Goal: Ask a question: Seek information or help from site administrators or community

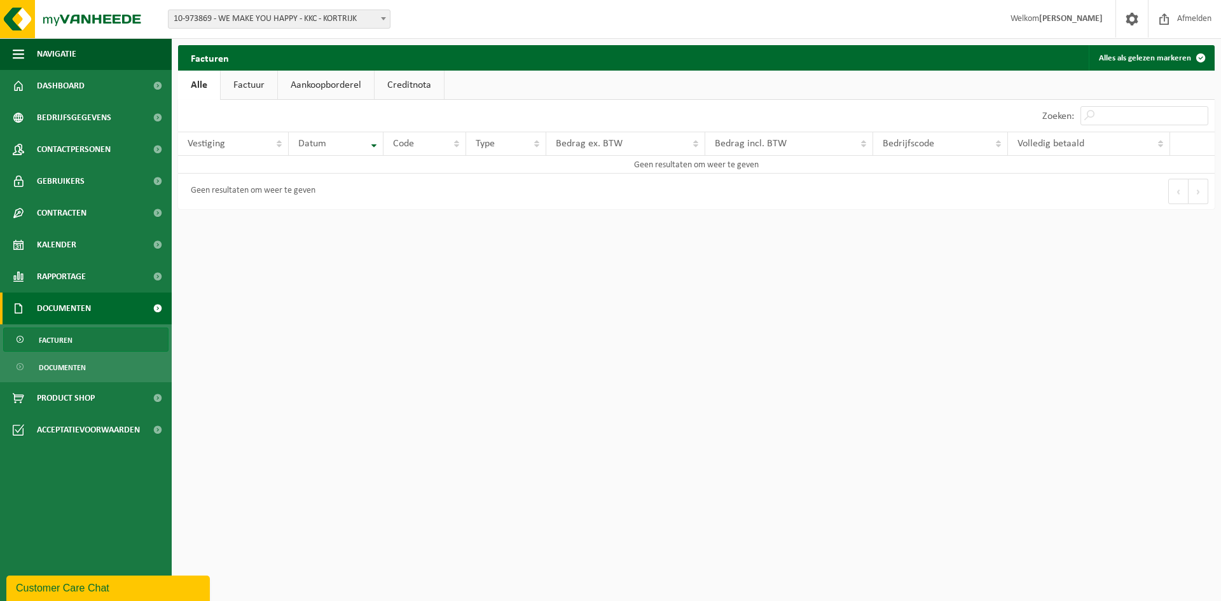
click at [246, 81] on link "Factuur" at bounding box center [249, 85] width 57 height 29
click at [322, 85] on link "Aankoopborderel" at bounding box center [327, 85] width 96 height 29
click at [414, 89] on link "Creditnota" at bounding box center [414, 85] width 69 height 29
click at [191, 87] on link "Alle" at bounding box center [198, 85] width 41 height 29
click at [73, 273] on span "Rapportage" at bounding box center [61, 277] width 49 height 32
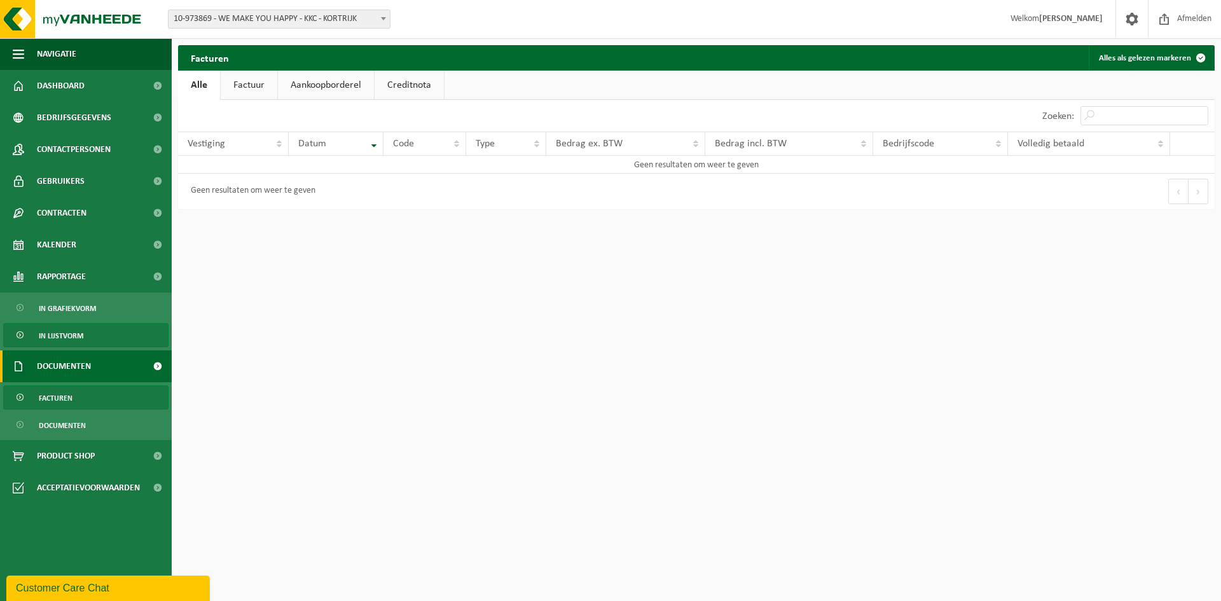
click at [66, 330] on span "In lijstvorm" at bounding box center [61, 336] width 45 height 24
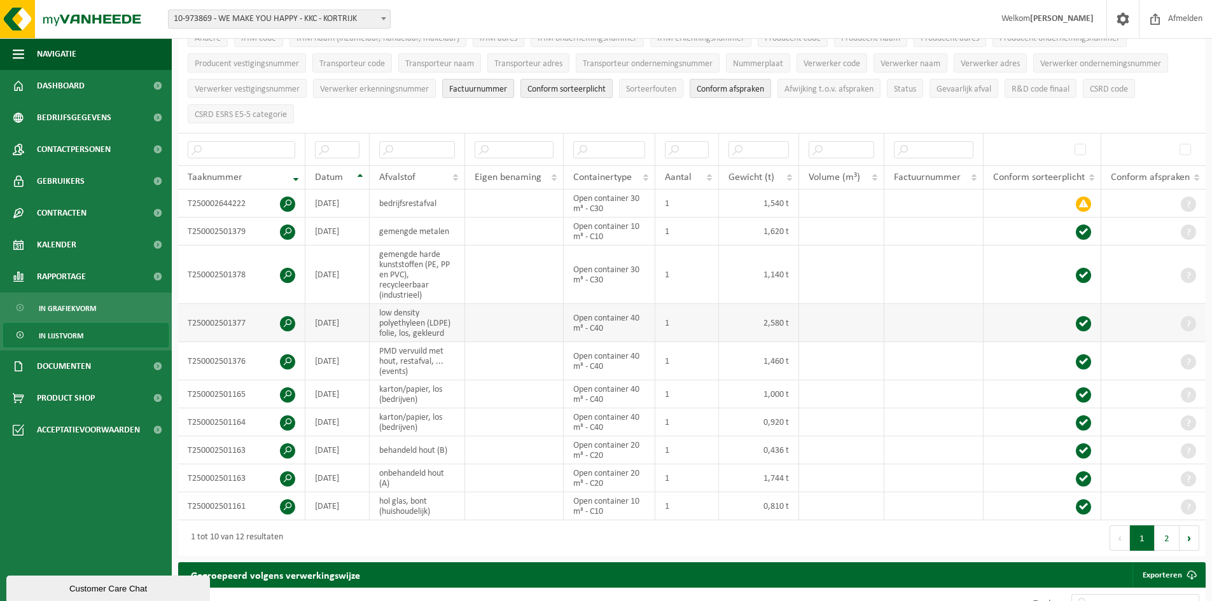
scroll to position [191, 0]
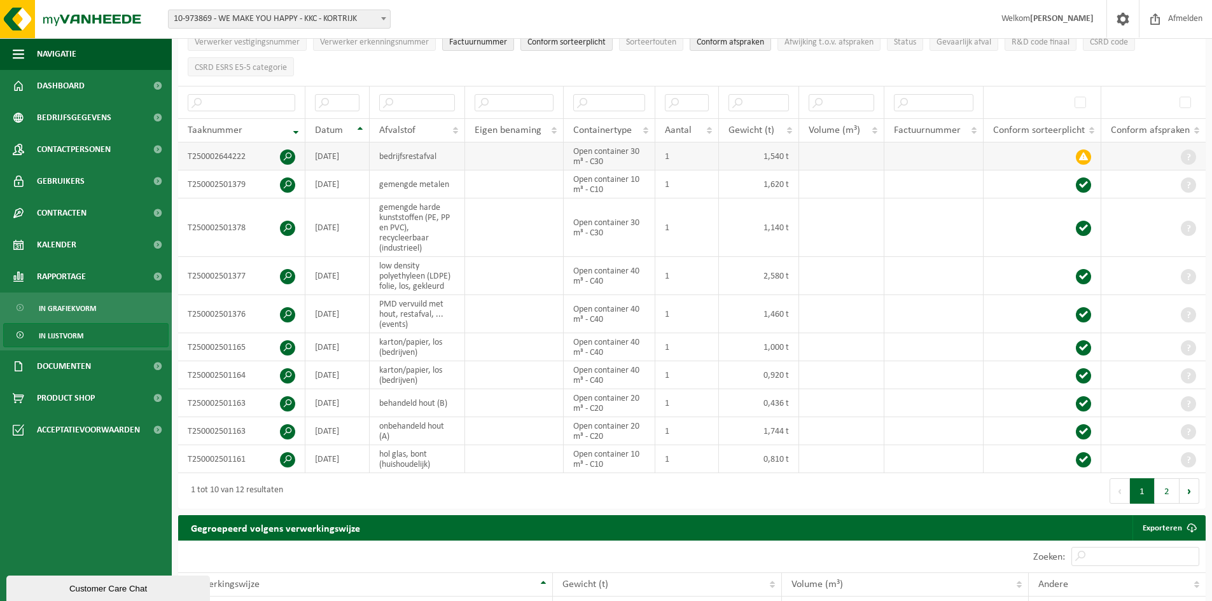
click at [1085, 156] on span at bounding box center [1083, 157] width 15 height 15
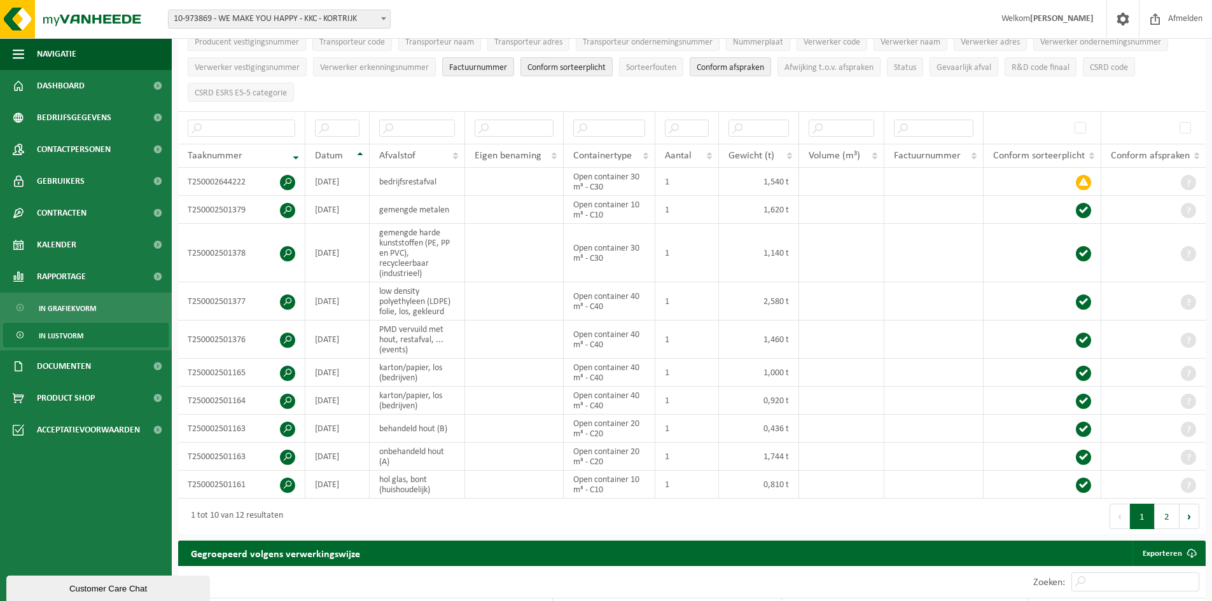
scroll to position [188, 0]
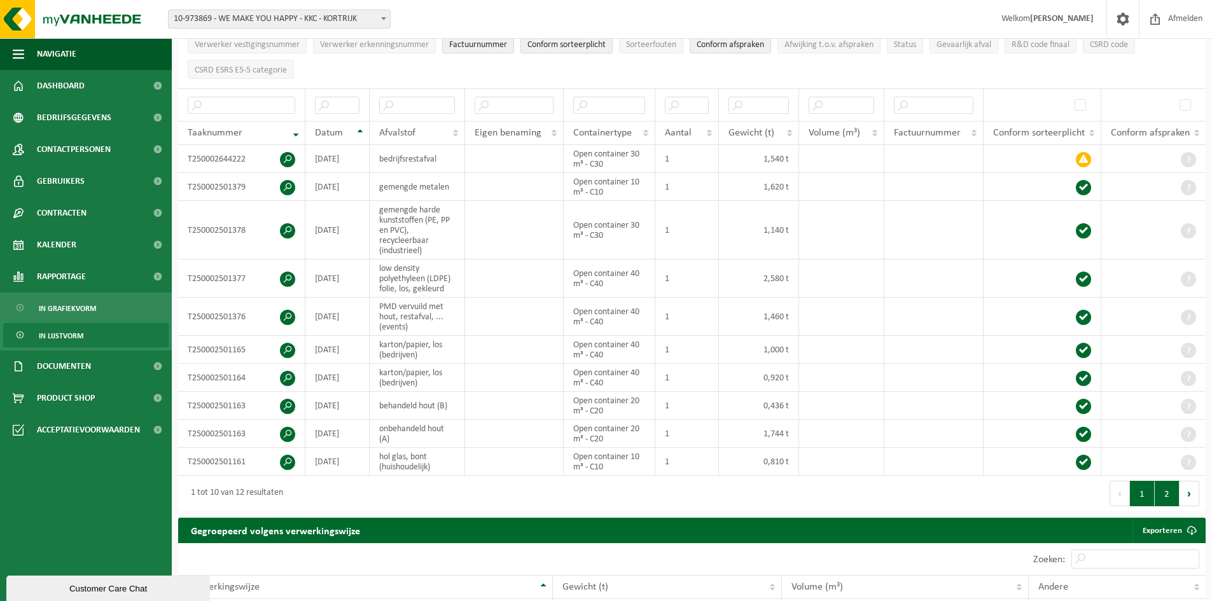
click at [1165, 486] on button "2" at bounding box center [1167, 493] width 25 height 25
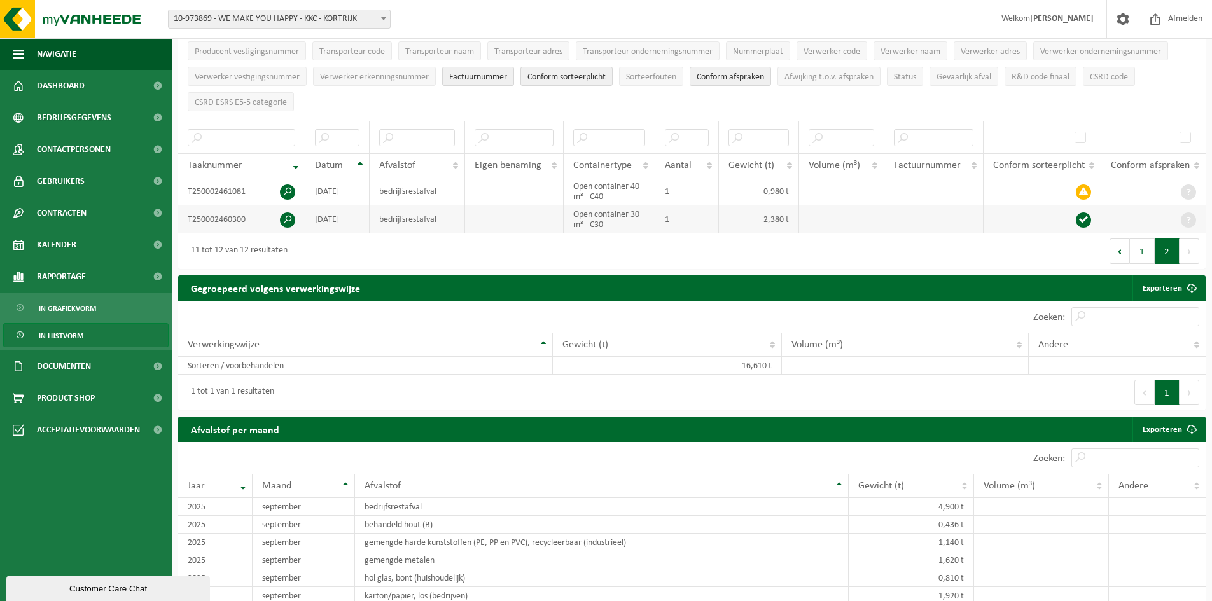
scroll to position [125, 0]
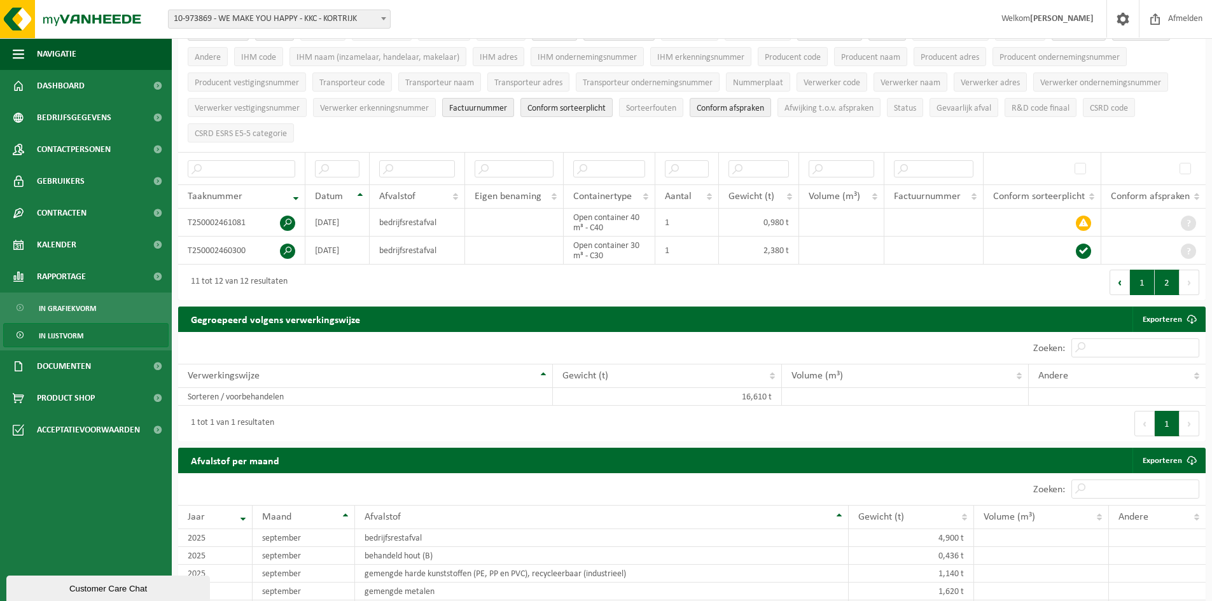
click at [1141, 278] on button "1" at bounding box center [1142, 282] width 25 height 25
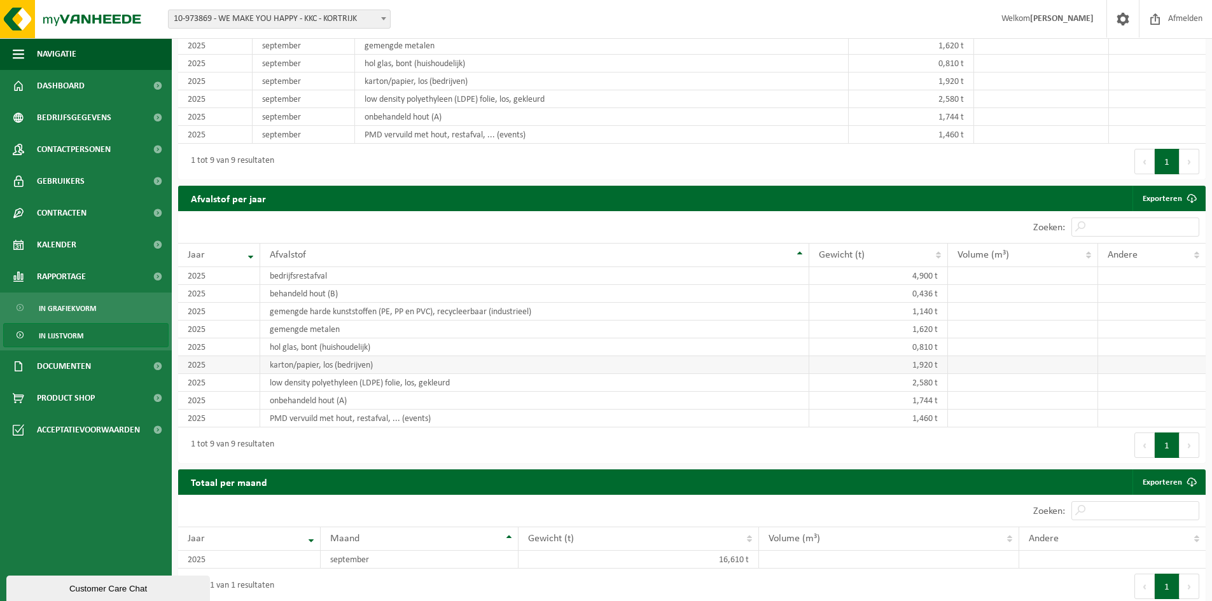
scroll to position [952, 0]
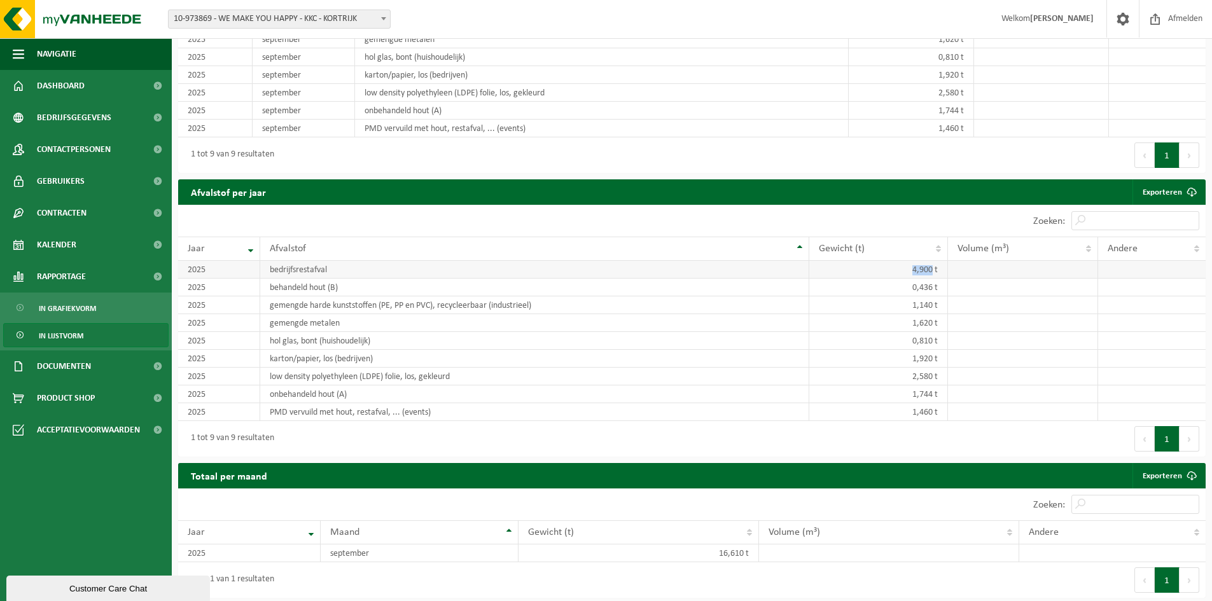
drag, startPoint x: 913, startPoint y: 270, endPoint x: 932, endPoint y: 268, distance: 19.1
click at [932, 268] on td "4,900 t" at bounding box center [878, 270] width 139 height 18
copy td "4,900"
drag, startPoint x: 909, startPoint y: 284, endPoint x: 937, endPoint y: 286, distance: 28.1
click at [937, 286] on td "0,436 t" at bounding box center [878, 288] width 139 height 18
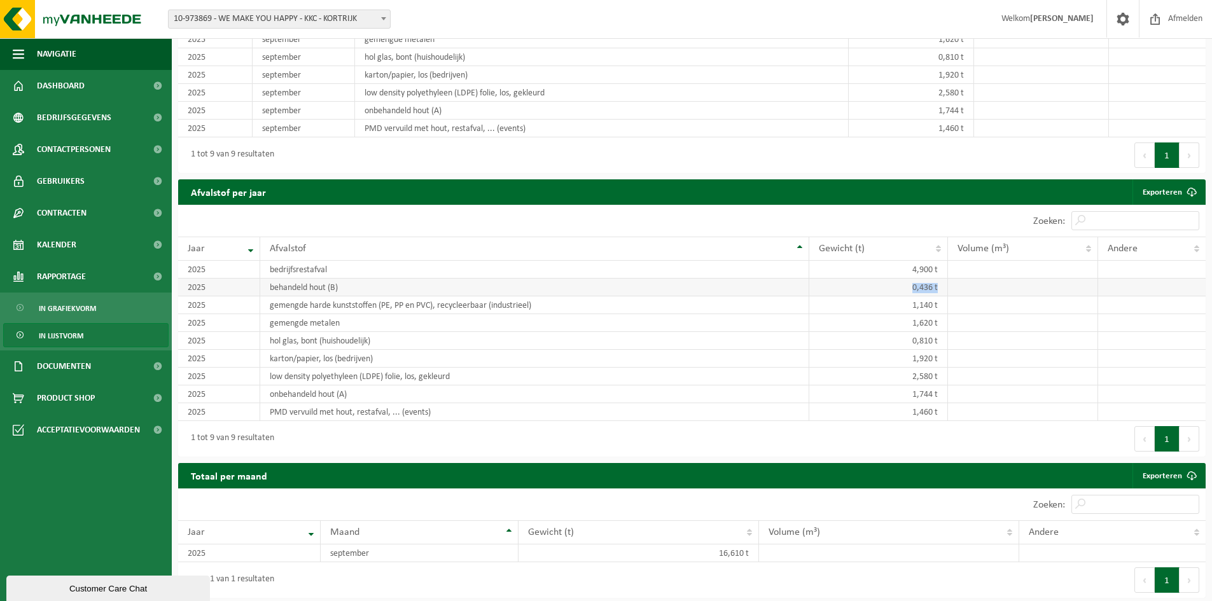
click at [929, 288] on td "0,436 t" at bounding box center [878, 288] width 139 height 18
drag, startPoint x: 907, startPoint y: 391, endPoint x: 931, endPoint y: 391, distance: 24.2
click at [931, 391] on td "1,744 t" at bounding box center [878, 395] width 139 height 18
copy td "1,744"
drag, startPoint x: 911, startPoint y: 284, endPoint x: 935, endPoint y: 286, distance: 24.2
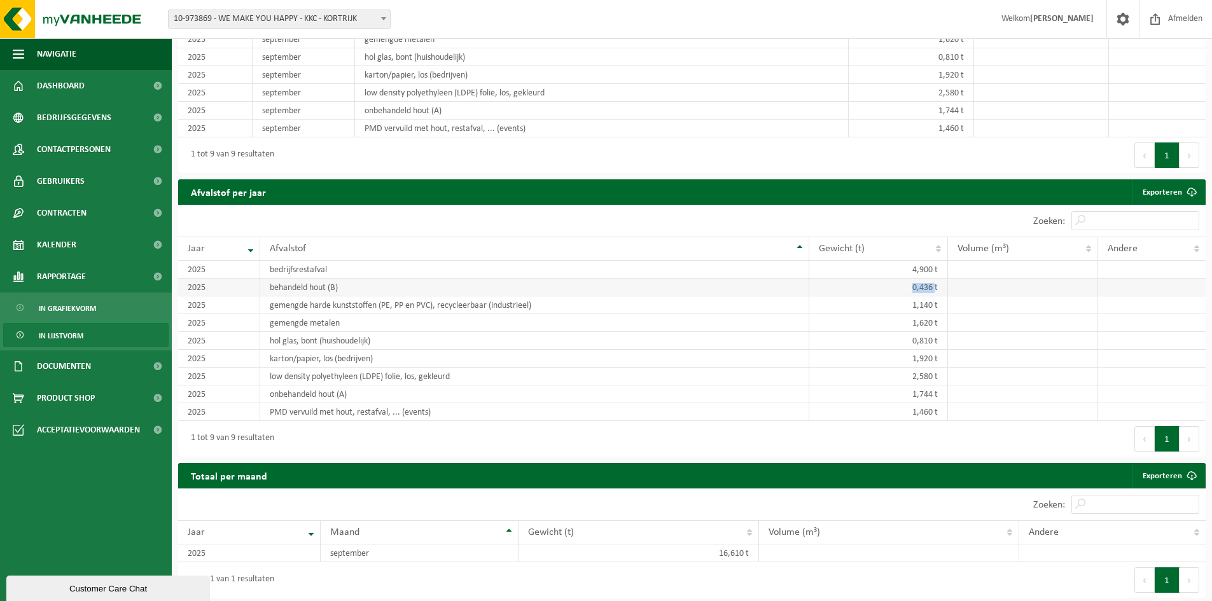
click at [935, 286] on td "0,436 t" at bounding box center [878, 288] width 139 height 18
copy td "0,436"
drag, startPoint x: 330, startPoint y: 307, endPoint x: 935, endPoint y: 299, distance: 604.4
click at [935, 299] on tr "2025 gemengde harde kunststoffen (PE, PP en PVC), recycleerbaar (industrieel) 1…" at bounding box center [691, 305] width 1027 height 18
click at [315, 327] on td "gemengde metalen" at bounding box center [534, 323] width 548 height 18
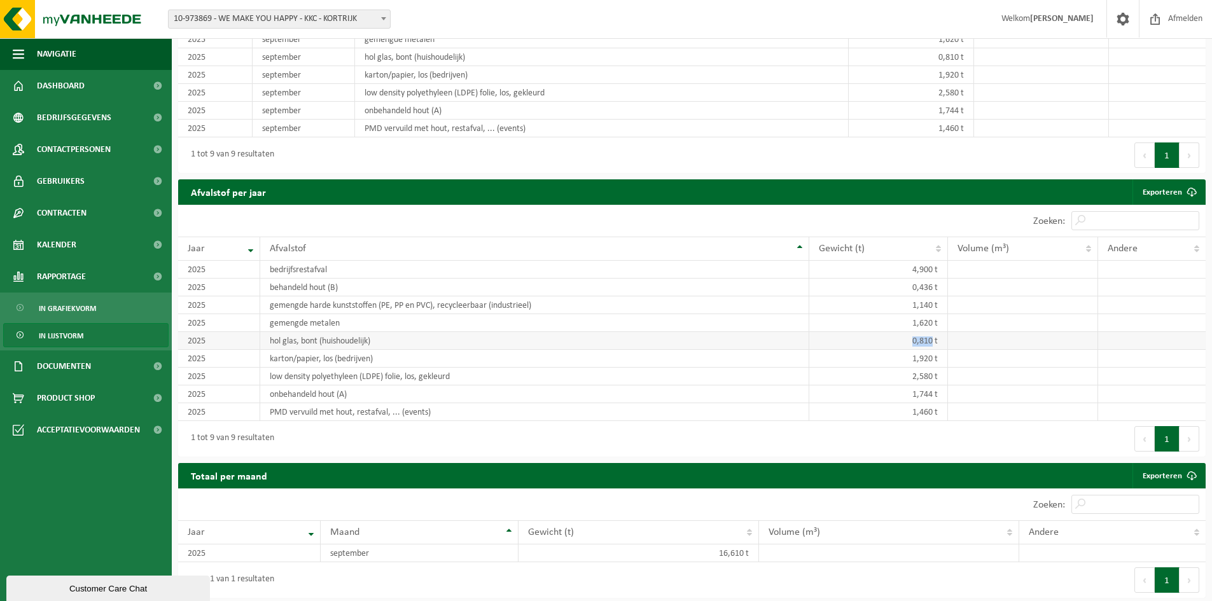
drag, startPoint x: 911, startPoint y: 337, endPoint x: 934, endPoint y: 339, distance: 23.0
click at [934, 339] on td "0,810 t" at bounding box center [878, 341] width 139 height 18
click at [929, 345] on td "0,810 t" at bounding box center [878, 341] width 139 height 18
drag, startPoint x: 909, startPoint y: 359, endPoint x: 933, endPoint y: 359, distance: 24.2
click at [933, 359] on td "1,920 t" at bounding box center [878, 359] width 139 height 18
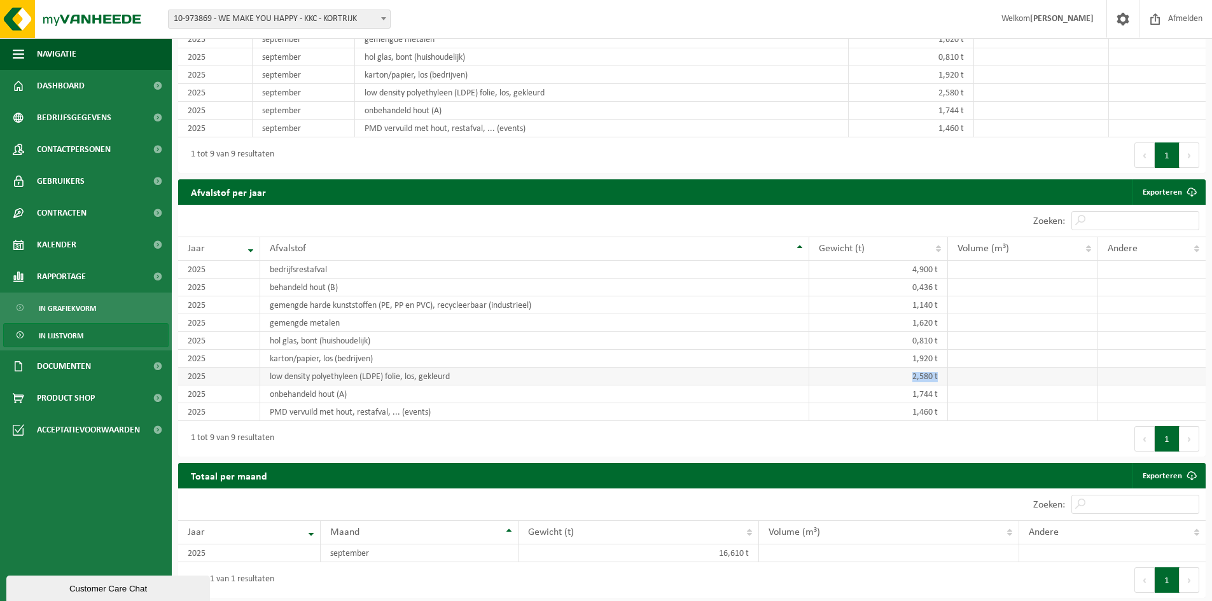
drag, startPoint x: 913, startPoint y: 375, endPoint x: 938, endPoint y: 375, distance: 25.4
click at [938, 375] on td "2,580 t" at bounding box center [878, 377] width 139 height 18
click at [907, 386] on td "1,744 t" at bounding box center [878, 395] width 139 height 18
drag, startPoint x: 913, startPoint y: 392, endPoint x: 947, endPoint y: 393, distance: 33.7
click at [947, 393] on td "1,744 t" at bounding box center [878, 395] width 139 height 18
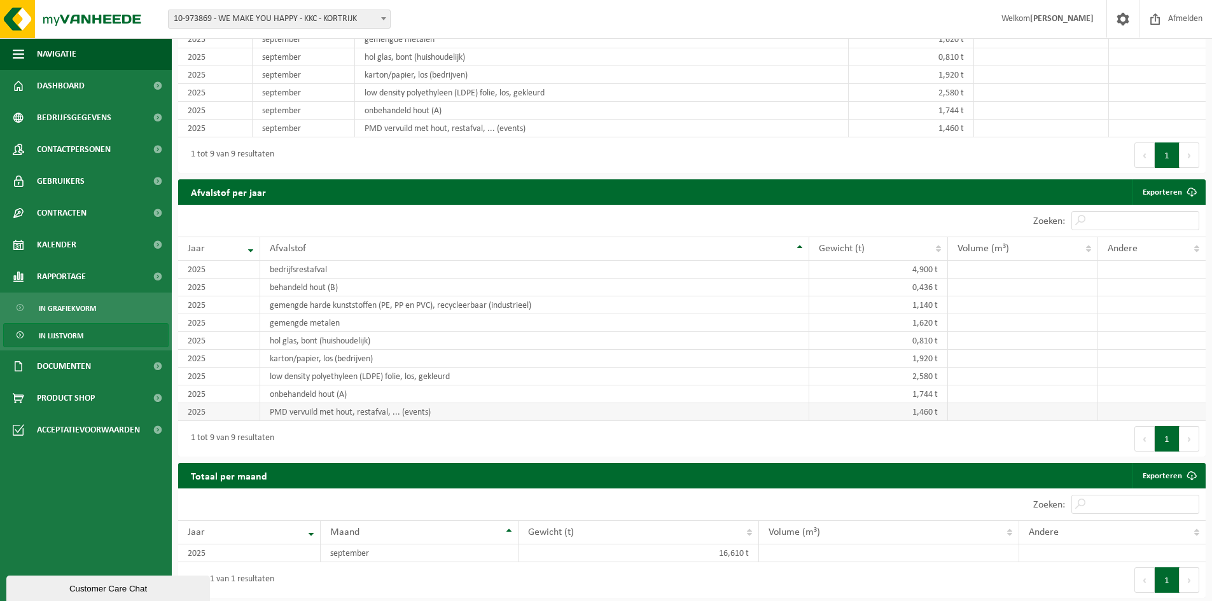
drag, startPoint x: 898, startPoint y: 412, endPoint x: 904, endPoint y: 408, distance: 6.9
click at [898, 412] on td "1,460 t" at bounding box center [878, 412] width 139 height 18
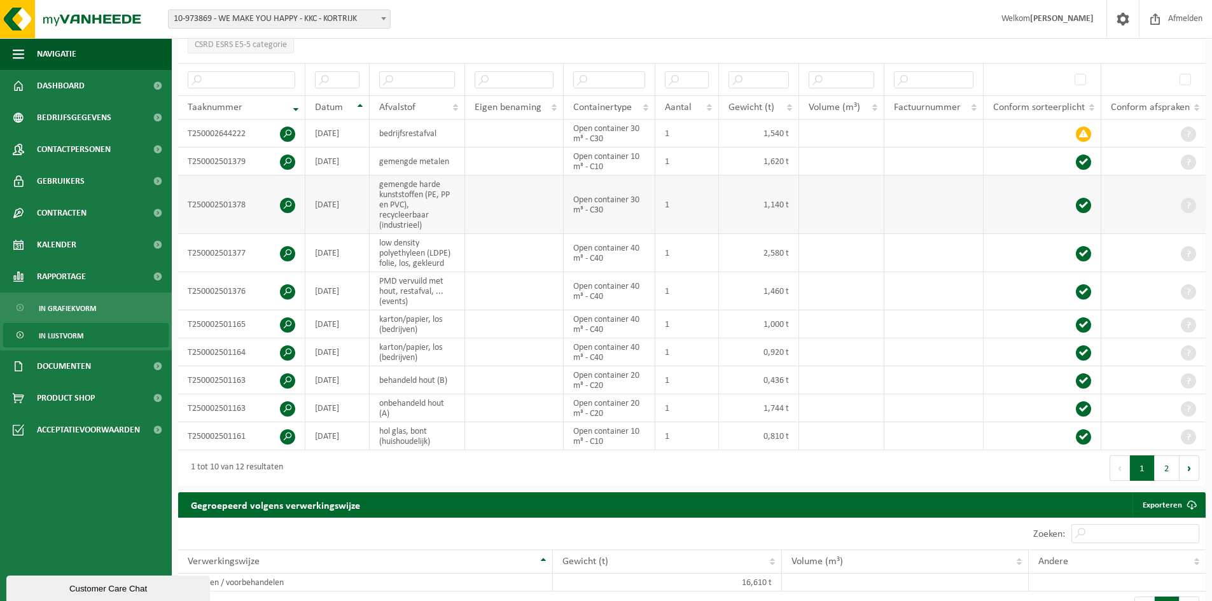
scroll to position [191, 0]
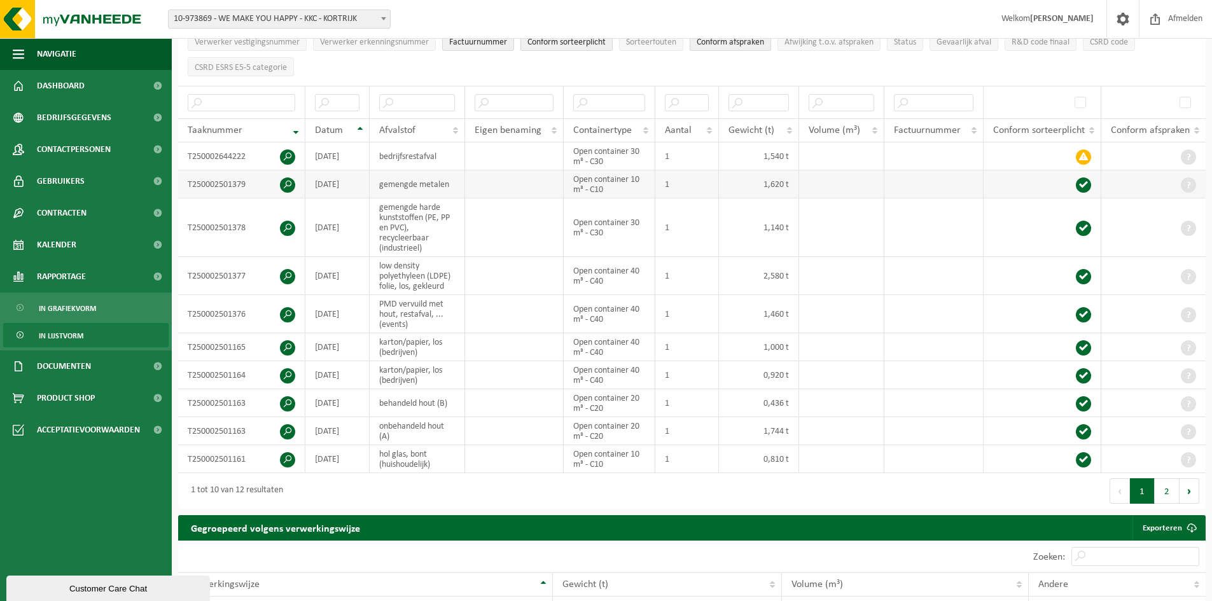
click at [286, 183] on span at bounding box center [287, 184] width 15 height 15
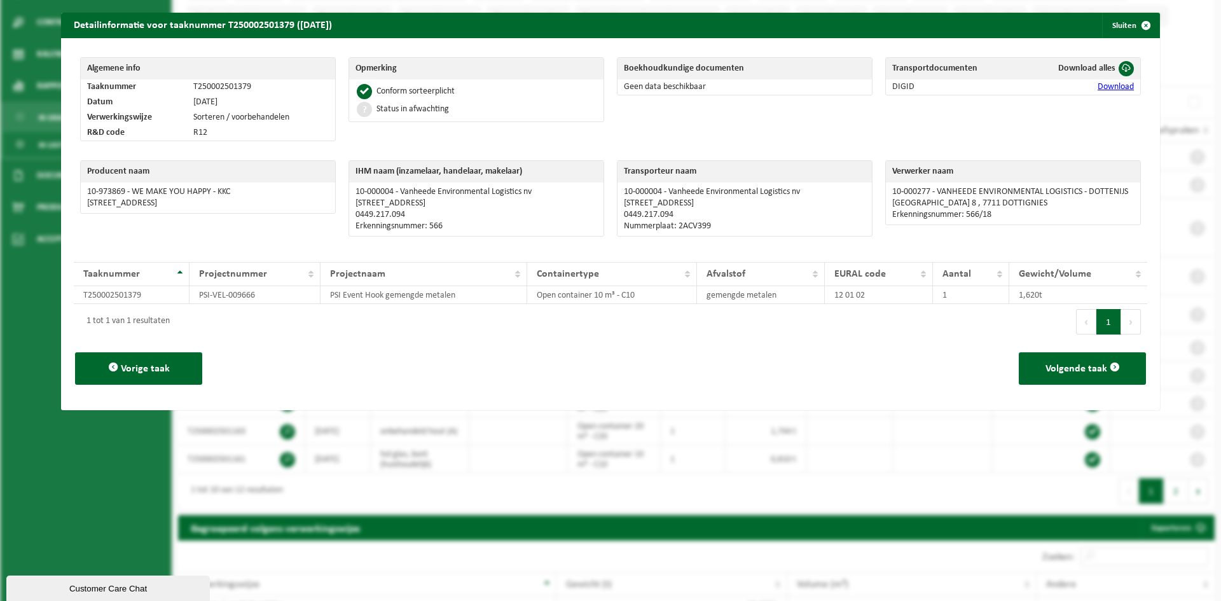
click at [1106, 85] on link "Download" at bounding box center [1116, 87] width 36 height 10
click at [559, 324] on div "1 tot 1 van 1 resultaten" at bounding box center [342, 322] width 537 height 36
click at [682, 456] on div "Detailinformatie voor taaknummer T250002501379 (01-09-2025) Sluiten Algemene in…" at bounding box center [610, 300] width 1221 height 601
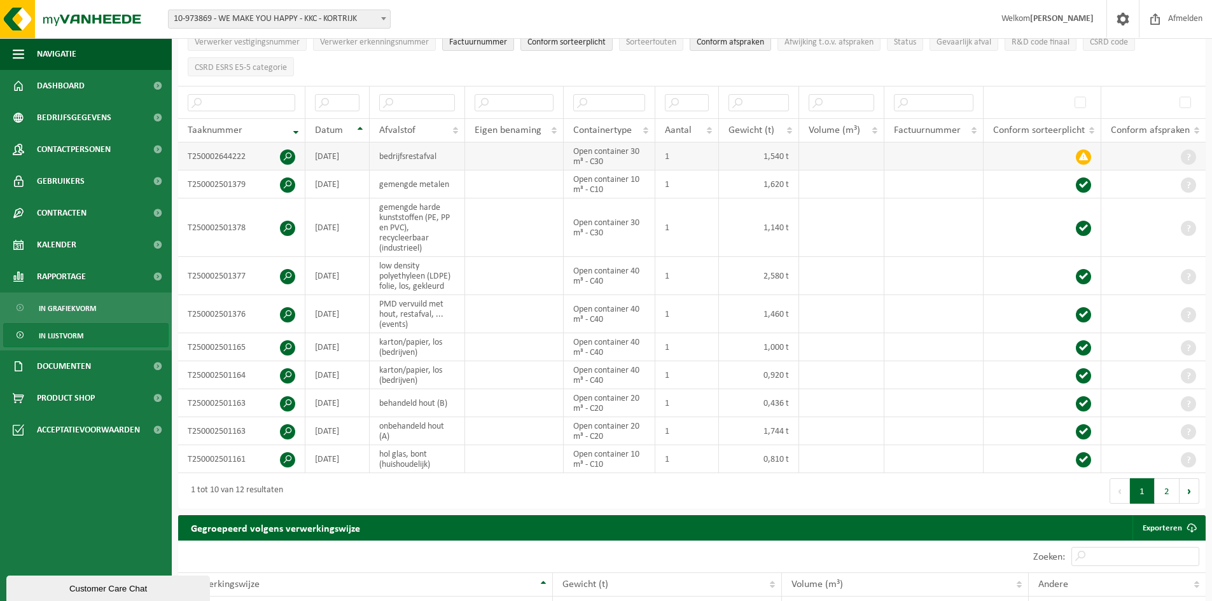
click at [286, 155] on span at bounding box center [287, 157] width 15 height 15
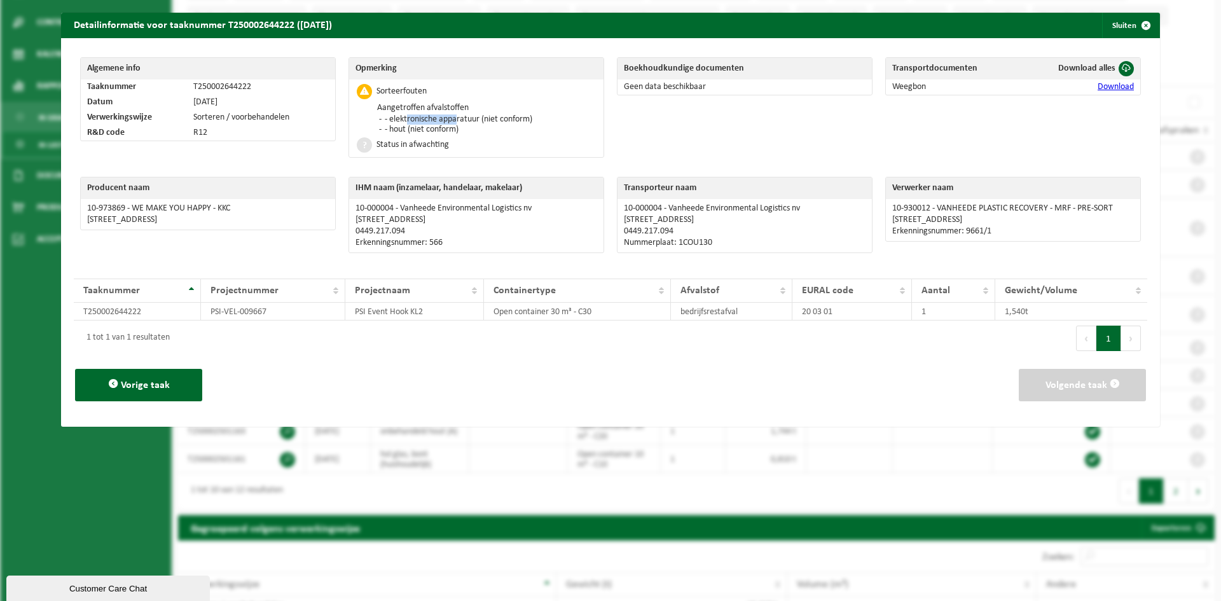
drag, startPoint x: 422, startPoint y: 122, endPoint x: 452, endPoint y: 123, distance: 29.9
click at [452, 123] on li "- elektronische apparatuur (niet conform)" at bounding box center [457, 120] width 151 height 10
click at [447, 130] on li "- hout (niet conform)" at bounding box center [457, 130] width 151 height 10
drag, startPoint x: 391, startPoint y: 143, endPoint x: 447, endPoint y: 141, distance: 55.4
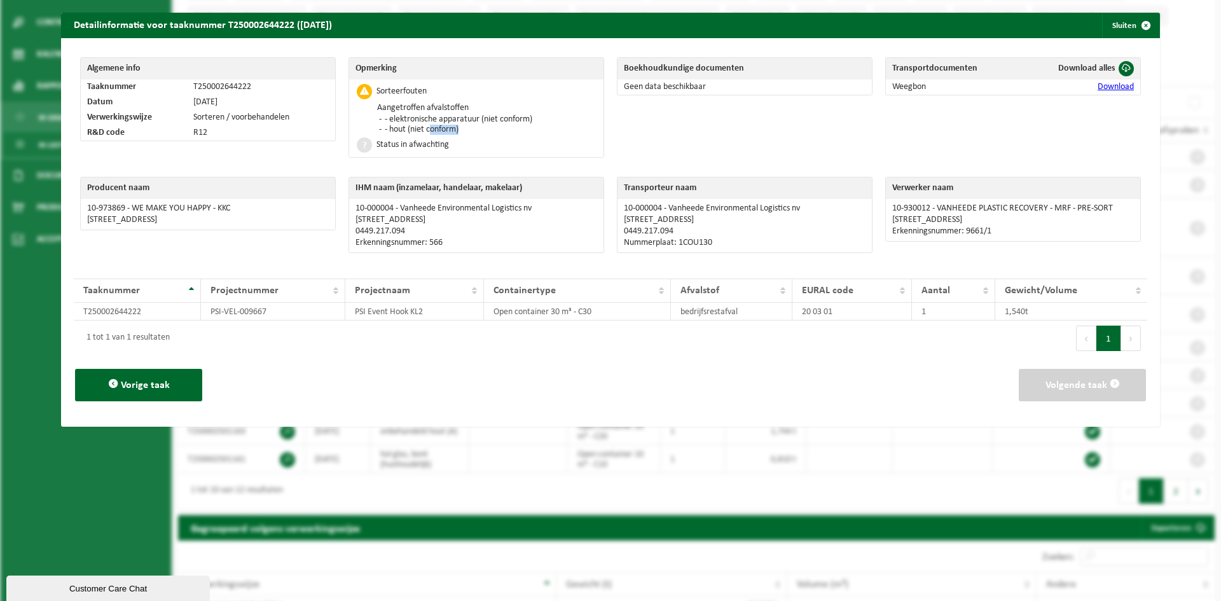
click at [447, 141] on div "Status in afwachting" at bounding box center [413, 145] width 73 height 9
click at [1139, 27] on span "button" at bounding box center [1146, 25] width 25 height 25
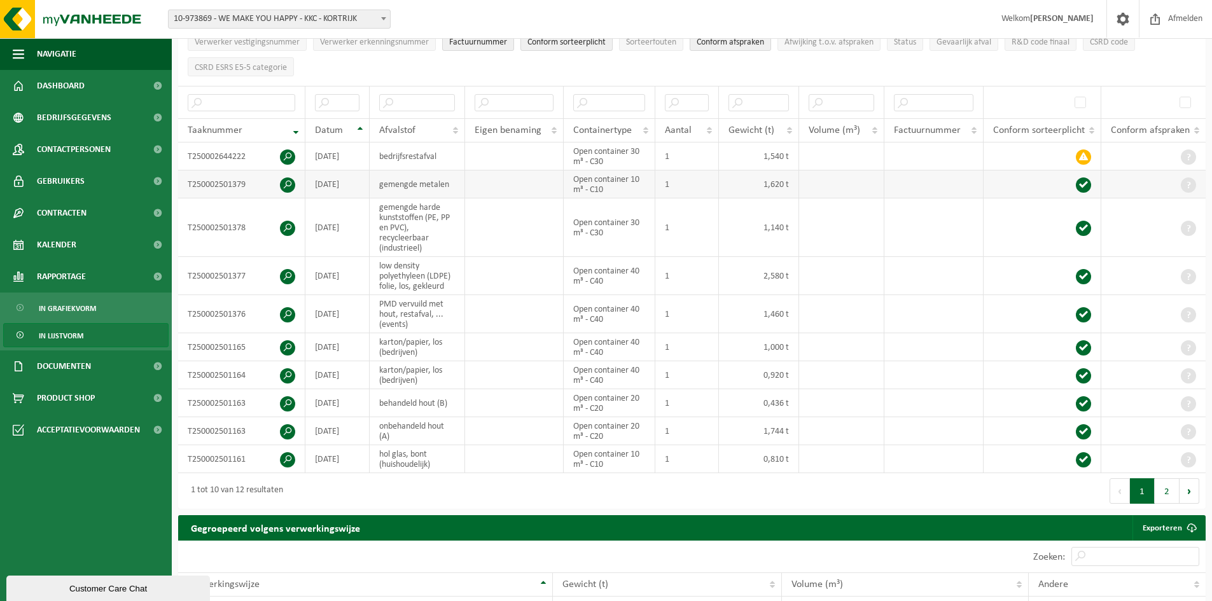
click at [279, 181] on td "T250002501379" at bounding box center [241, 184] width 127 height 28
click at [286, 182] on span at bounding box center [287, 184] width 15 height 15
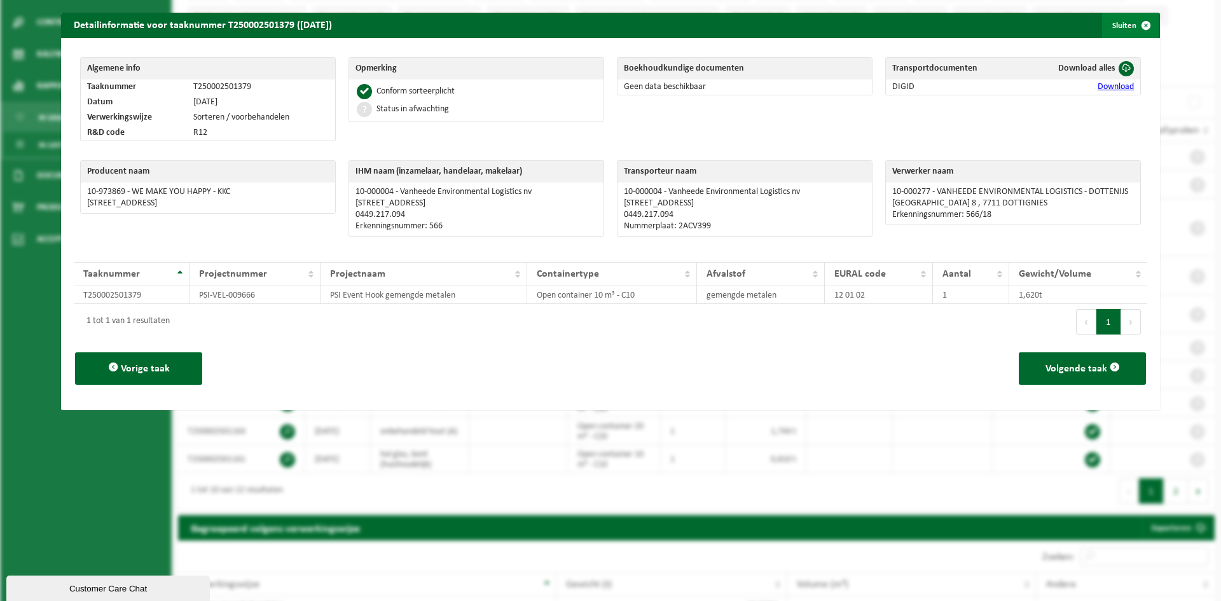
click at [1140, 24] on span "button" at bounding box center [1146, 25] width 25 height 25
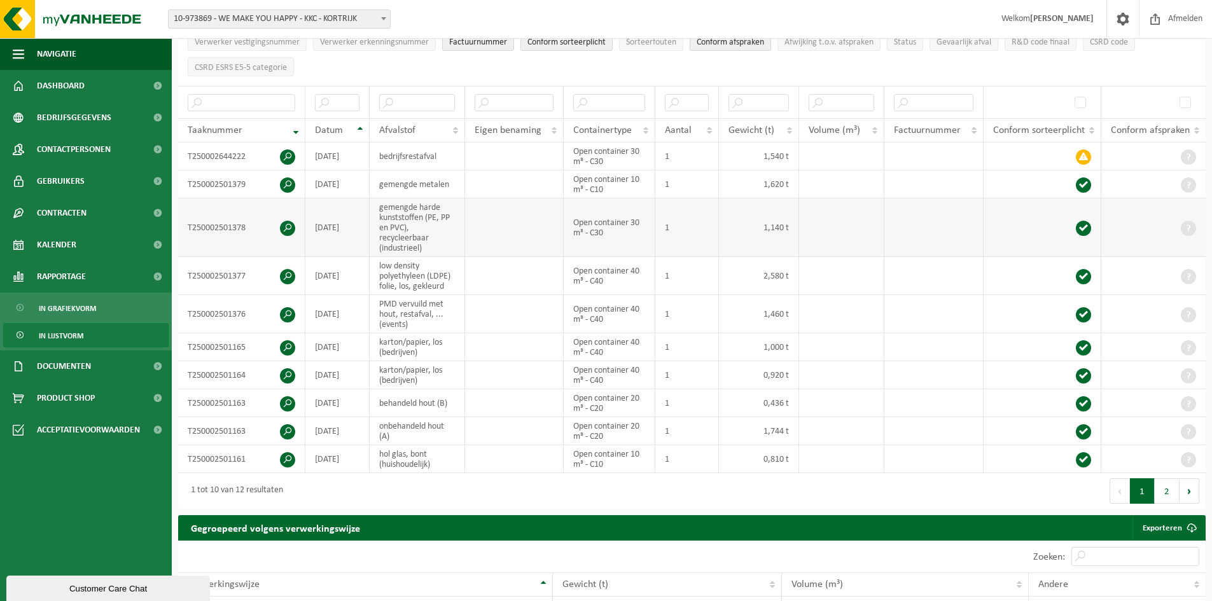
click at [289, 226] on span at bounding box center [287, 228] width 15 height 15
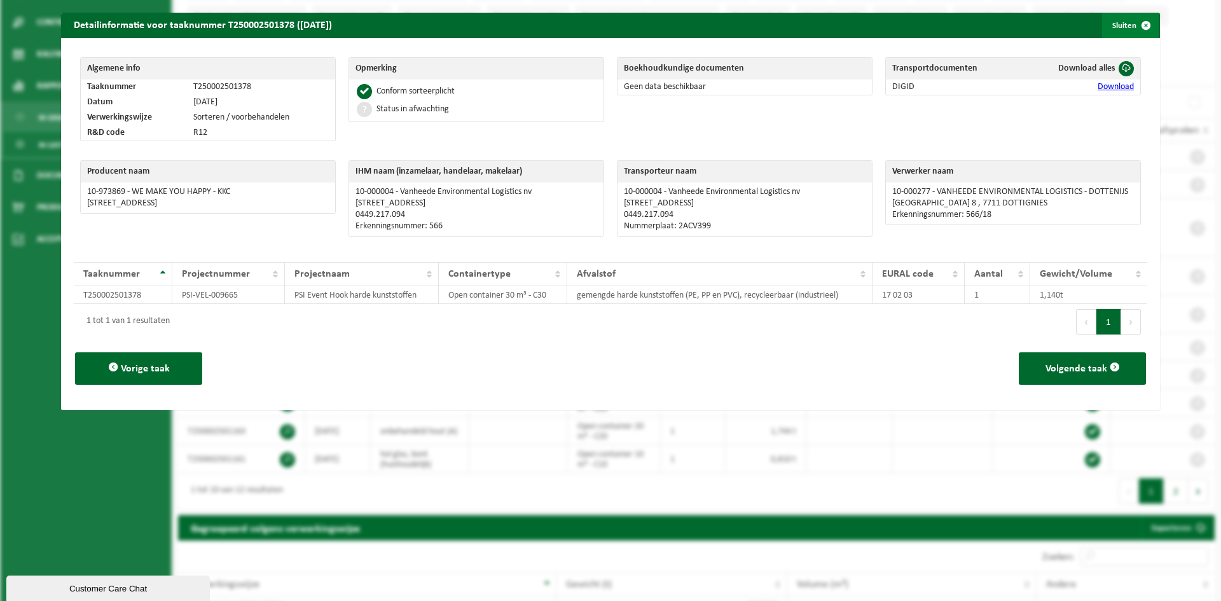
click at [1138, 25] on span "button" at bounding box center [1146, 25] width 25 height 25
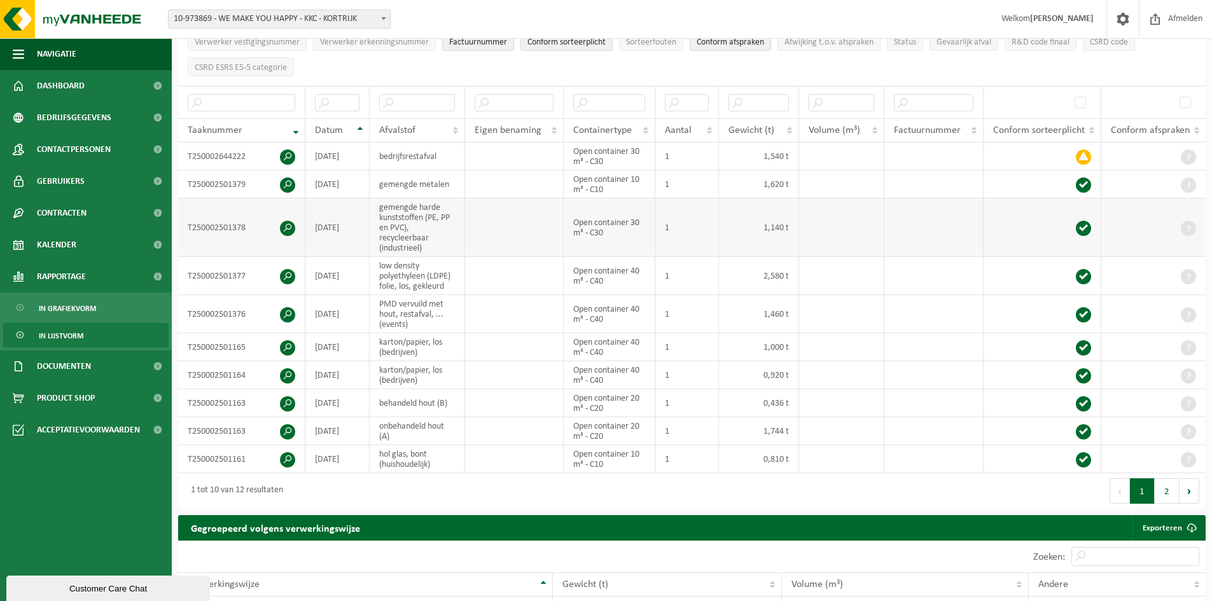
click at [288, 226] on span at bounding box center [287, 228] width 15 height 15
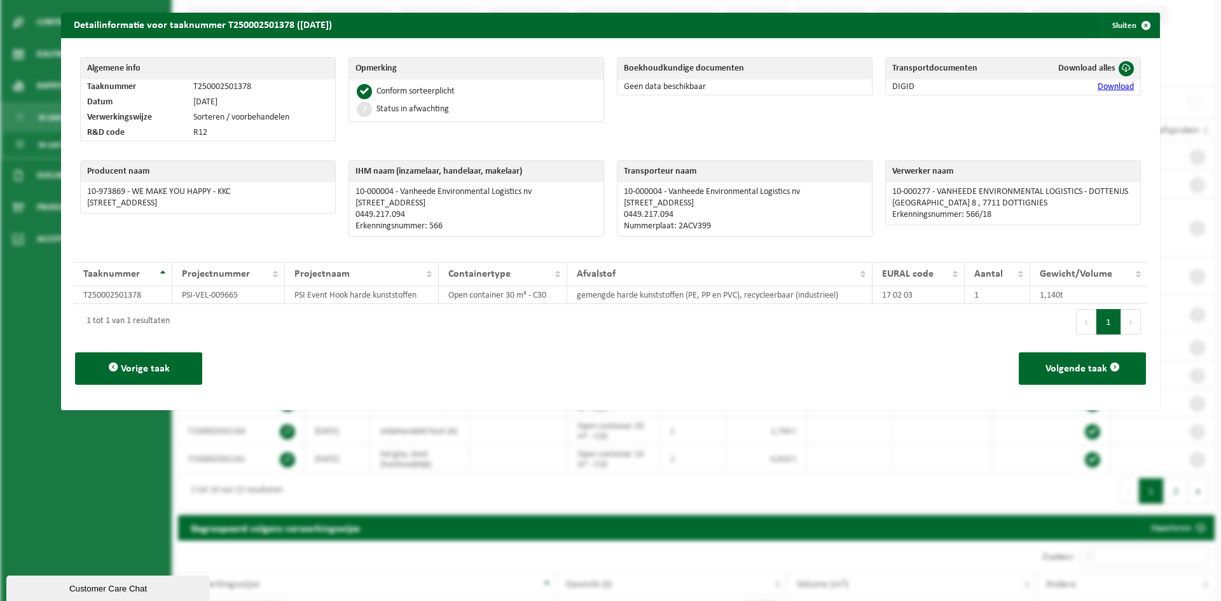
click at [1122, 325] on button "Volgende" at bounding box center [1132, 321] width 20 height 25
click at [1073, 372] on span "Volgende taak" at bounding box center [1077, 369] width 62 height 10
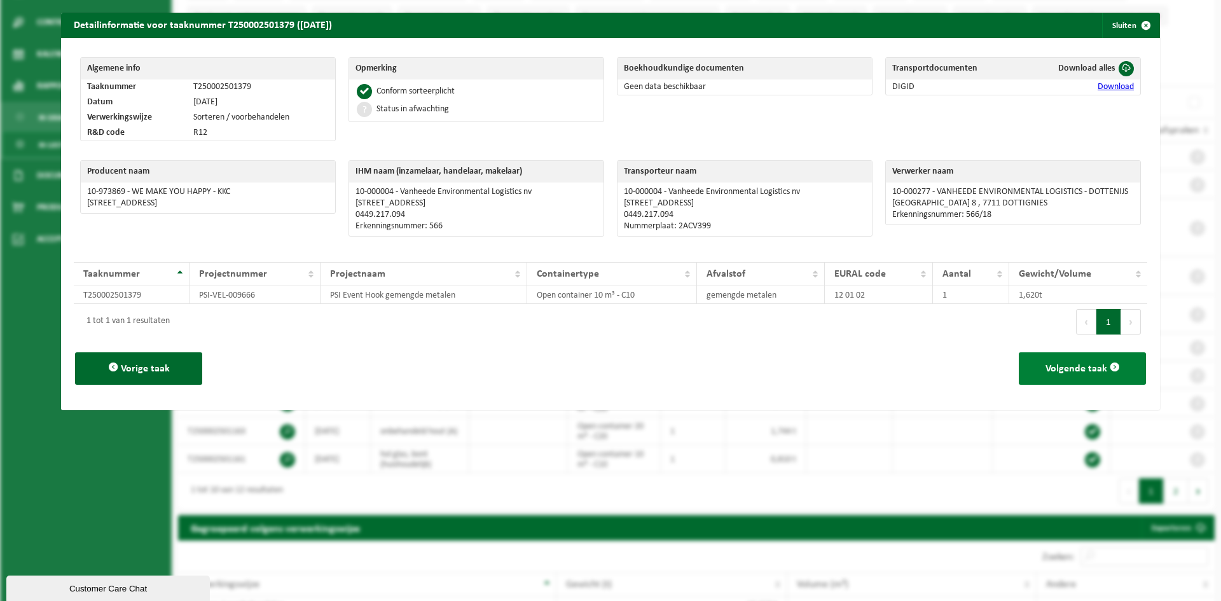
click at [1071, 364] on span "Volgende taak" at bounding box center [1077, 369] width 62 height 10
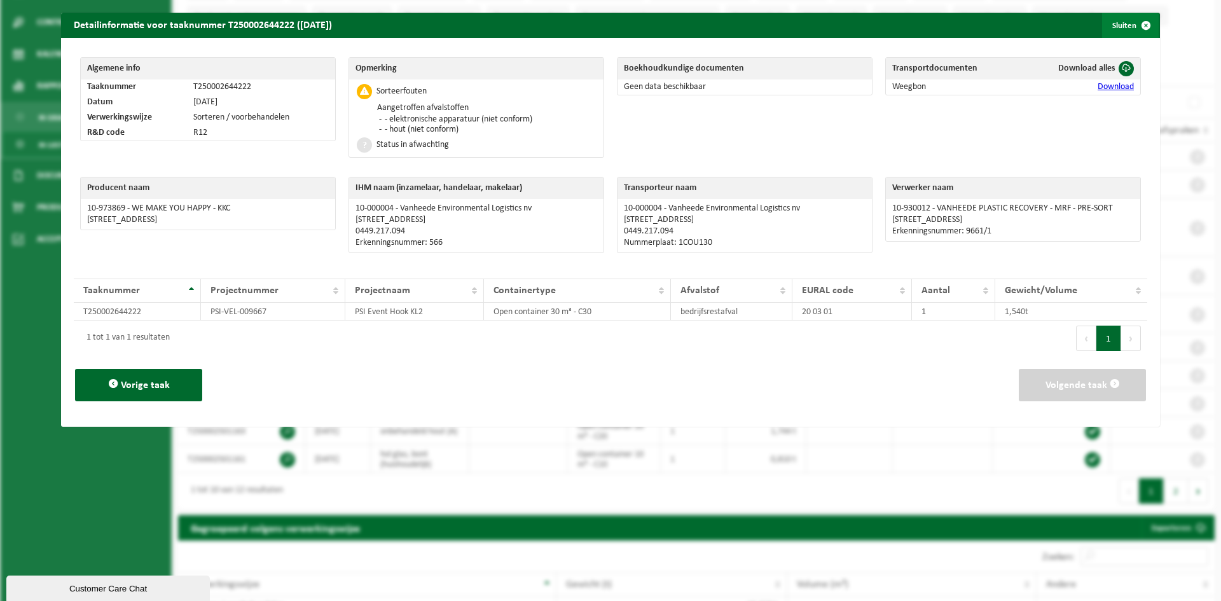
click at [1141, 24] on span "button" at bounding box center [1146, 25] width 25 height 25
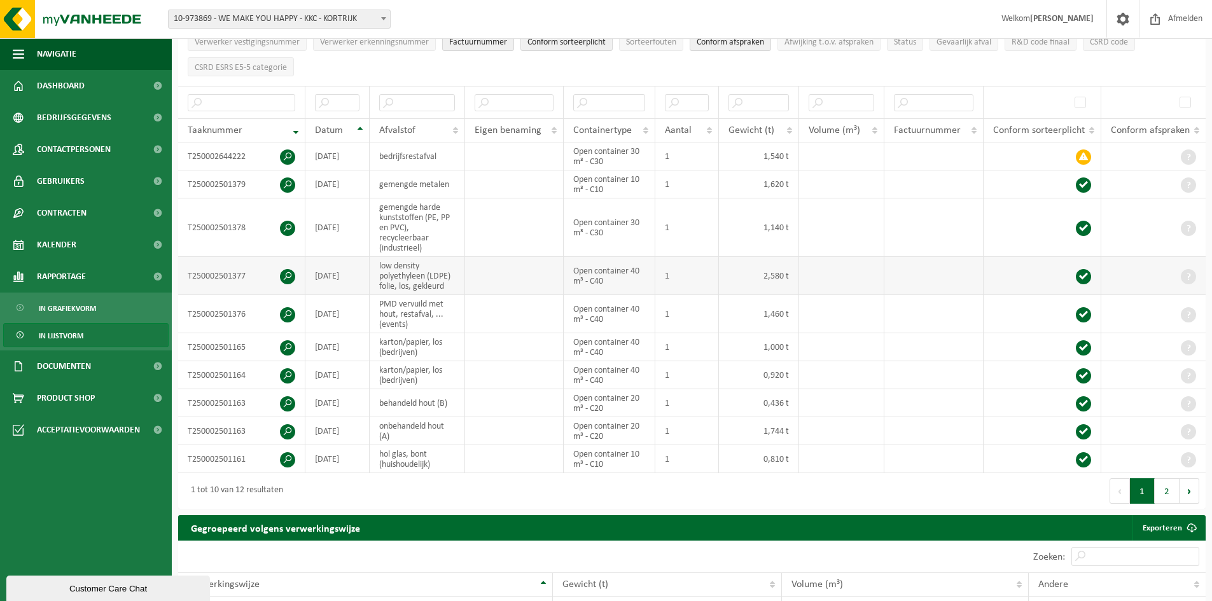
click at [288, 275] on span at bounding box center [287, 276] width 15 height 15
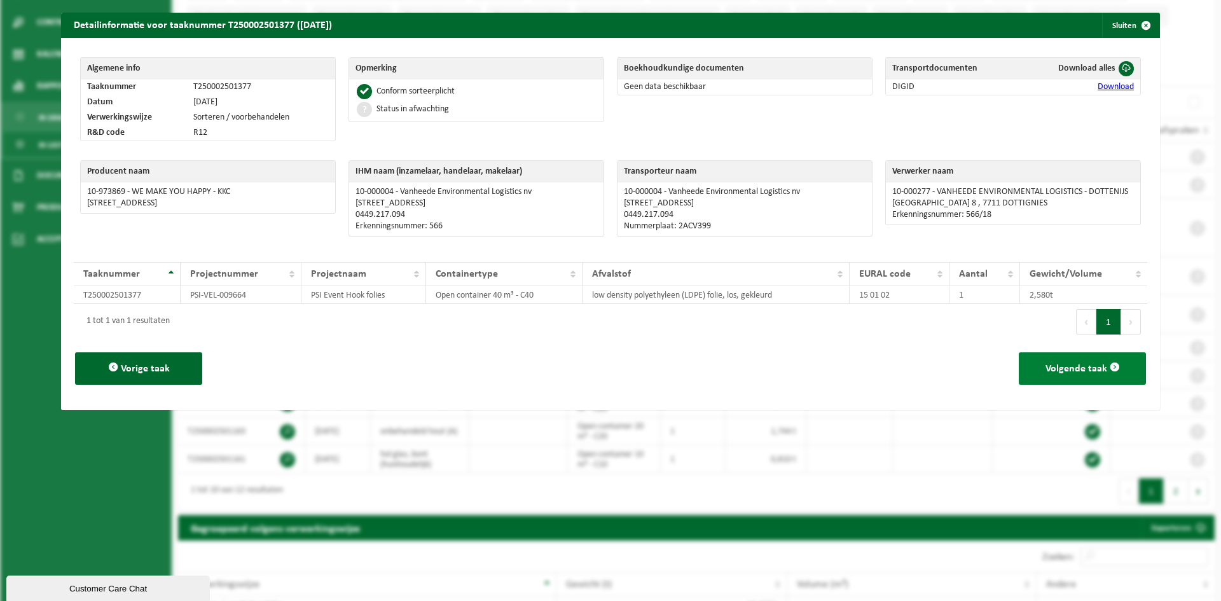
click at [1066, 364] on span "Volgende taak" at bounding box center [1077, 369] width 62 height 10
click at [1076, 368] on span "Volgende taak" at bounding box center [1077, 369] width 62 height 10
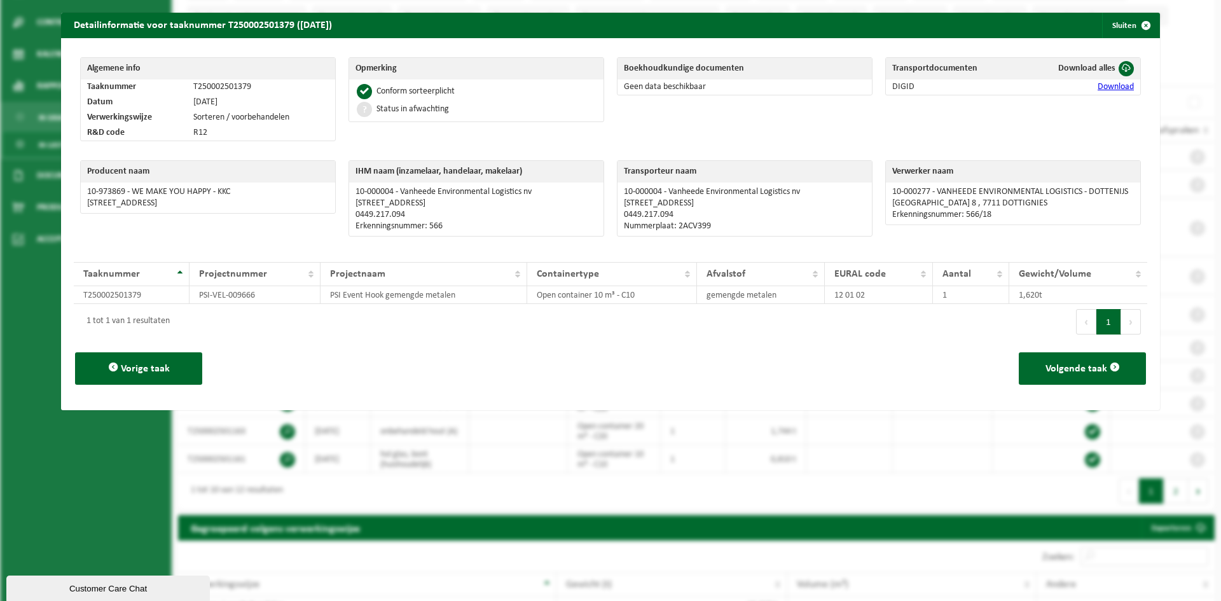
click at [1076, 368] on span "Volgende taak" at bounding box center [1077, 369] width 62 height 10
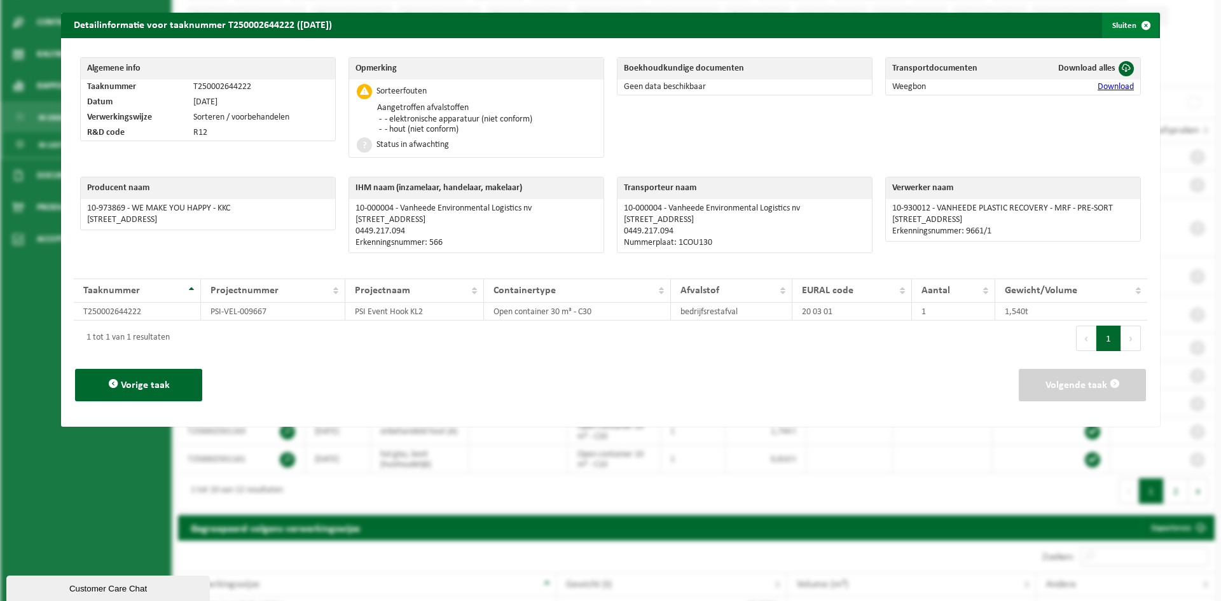
click at [1142, 27] on span "button" at bounding box center [1146, 25] width 25 height 25
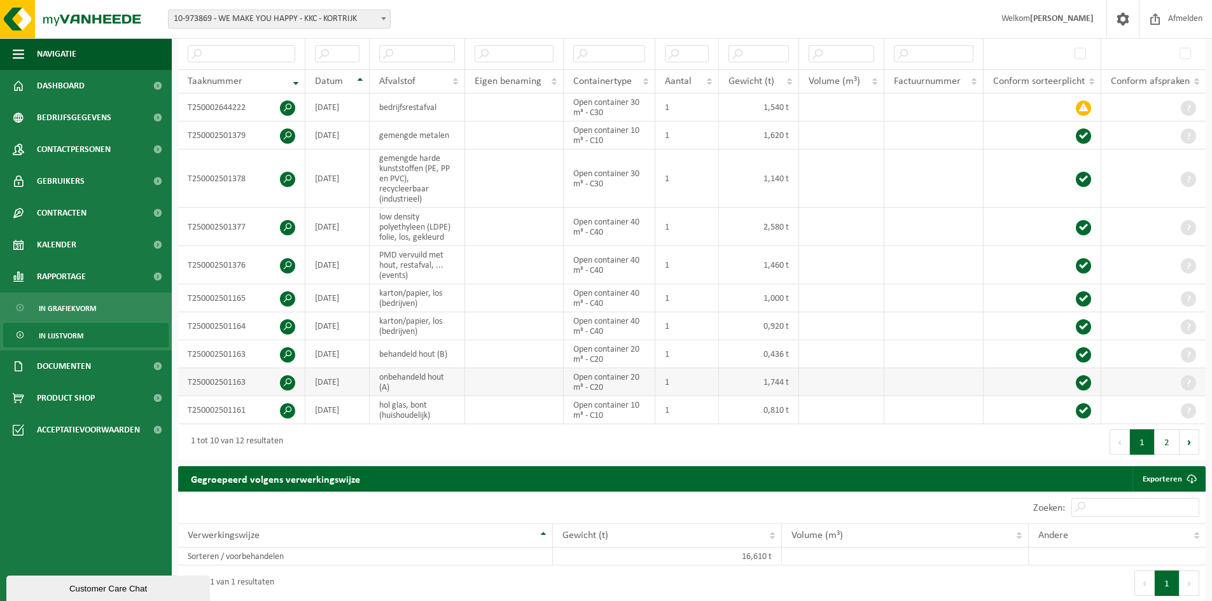
scroll to position [254, 0]
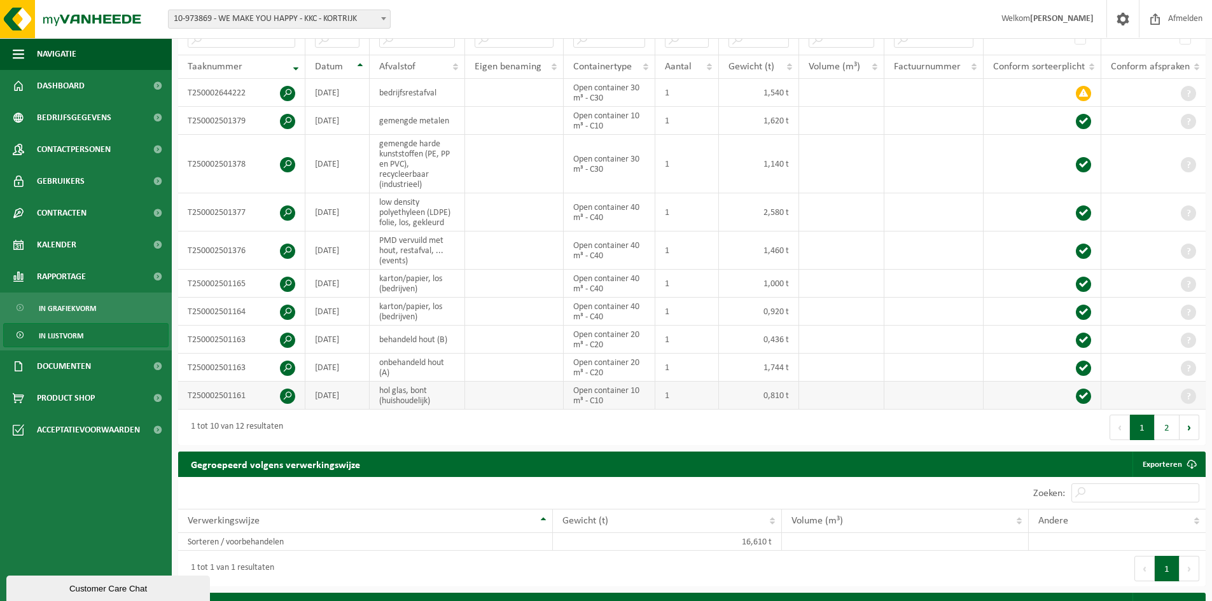
click at [286, 393] on span at bounding box center [287, 396] width 15 height 15
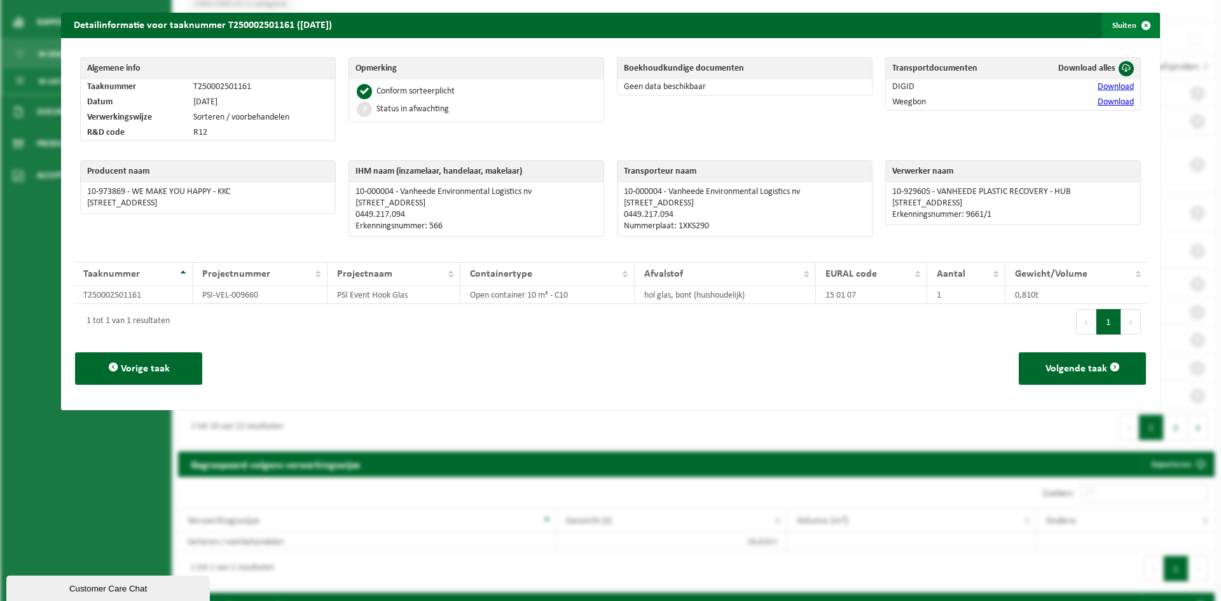
click at [1140, 27] on span "button" at bounding box center [1146, 25] width 25 height 25
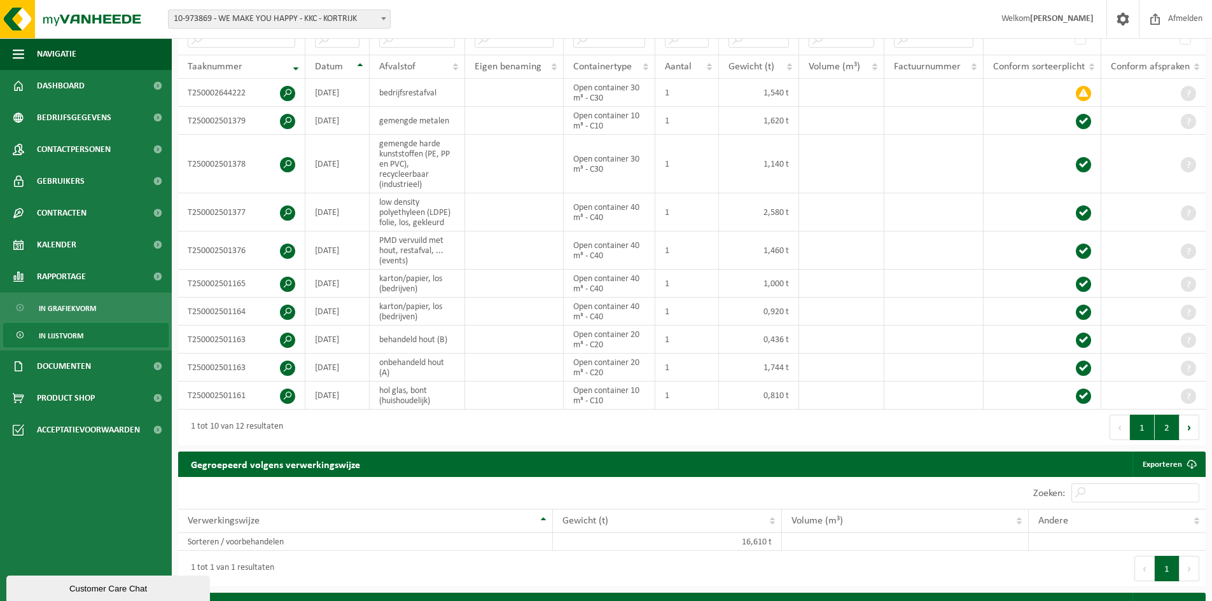
click at [1158, 423] on button "2" at bounding box center [1167, 427] width 25 height 25
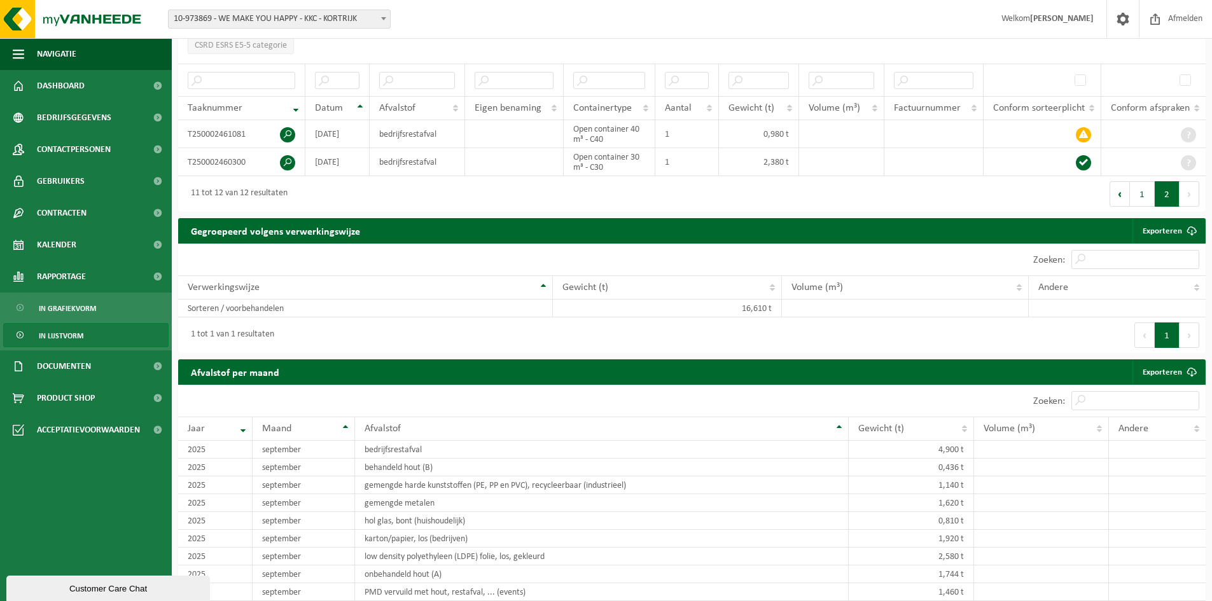
scroll to position [191, 0]
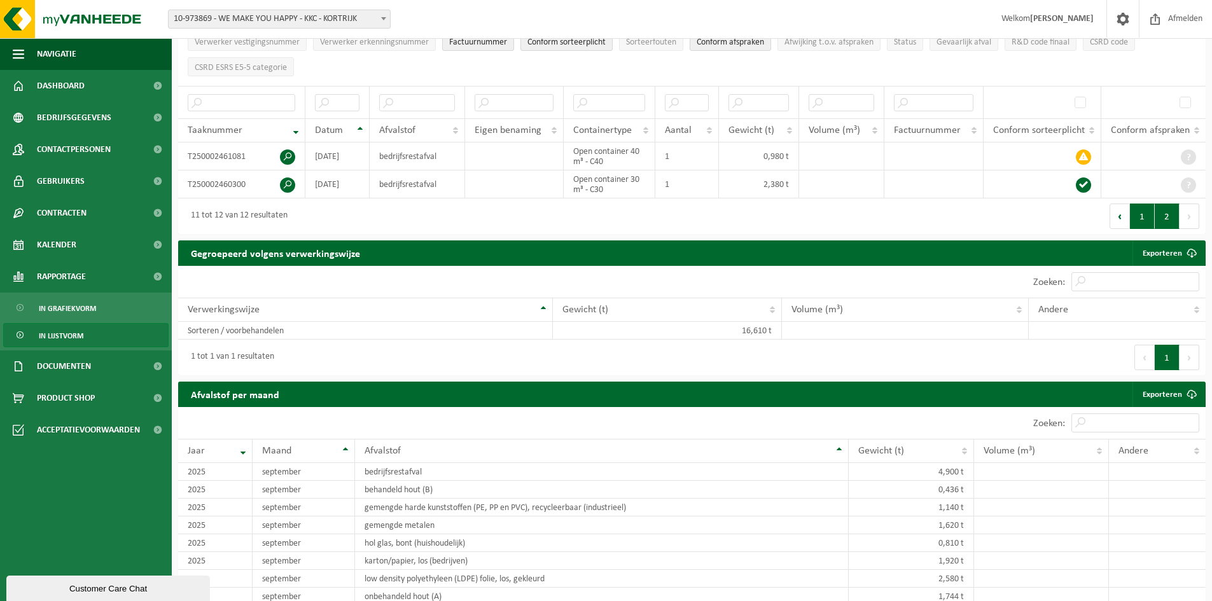
click at [1142, 214] on button "1" at bounding box center [1142, 216] width 25 height 25
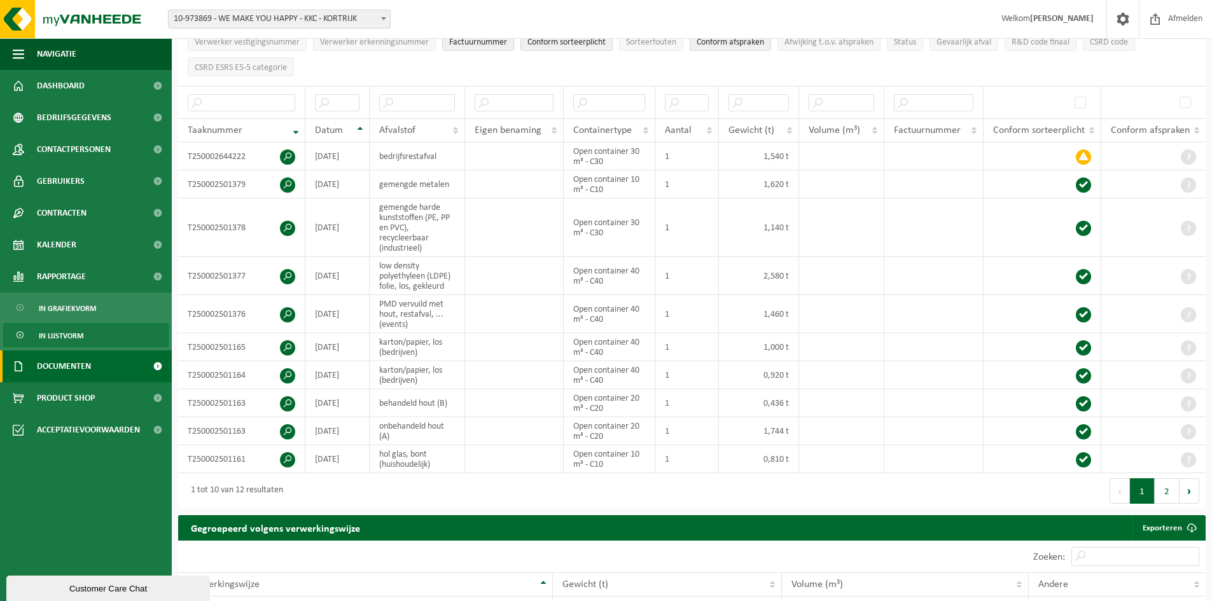
click at [78, 365] on span "Documenten" at bounding box center [64, 367] width 54 height 32
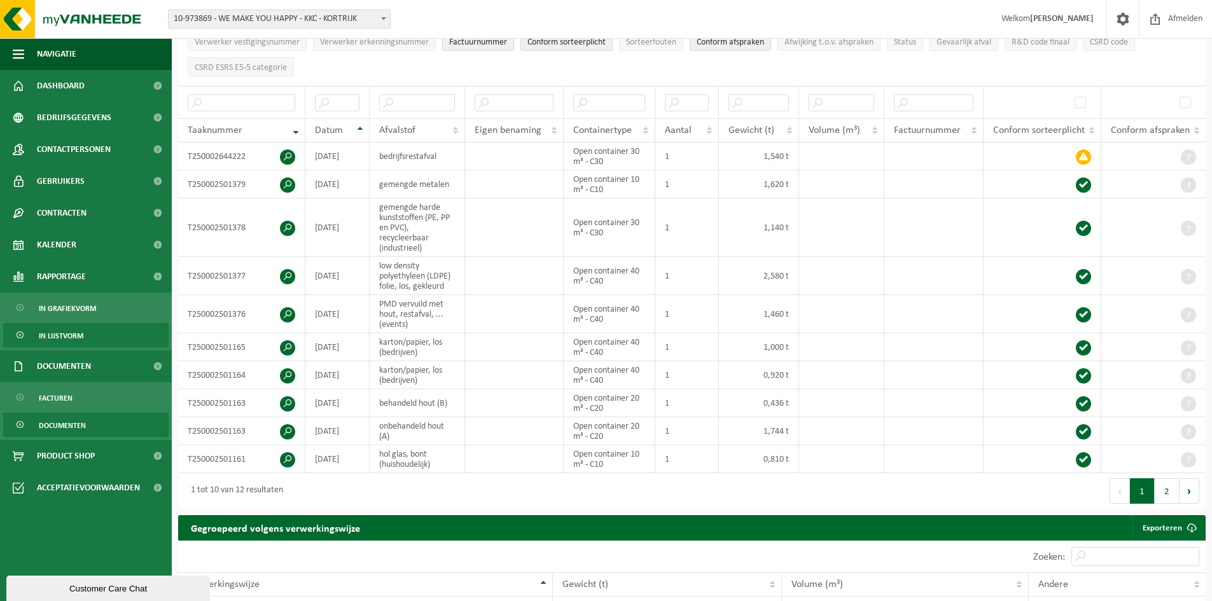
click at [74, 426] on span "Documenten" at bounding box center [62, 426] width 47 height 24
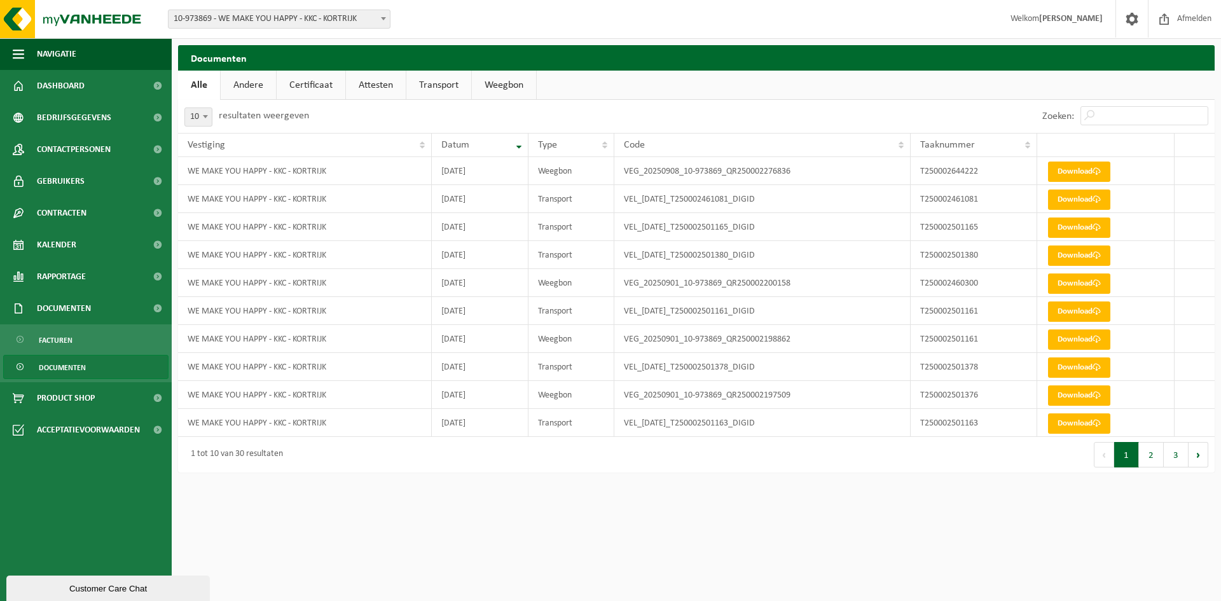
click at [80, 588] on div "Customer Care Chat" at bounding box center [108, 589] width 184 height 10
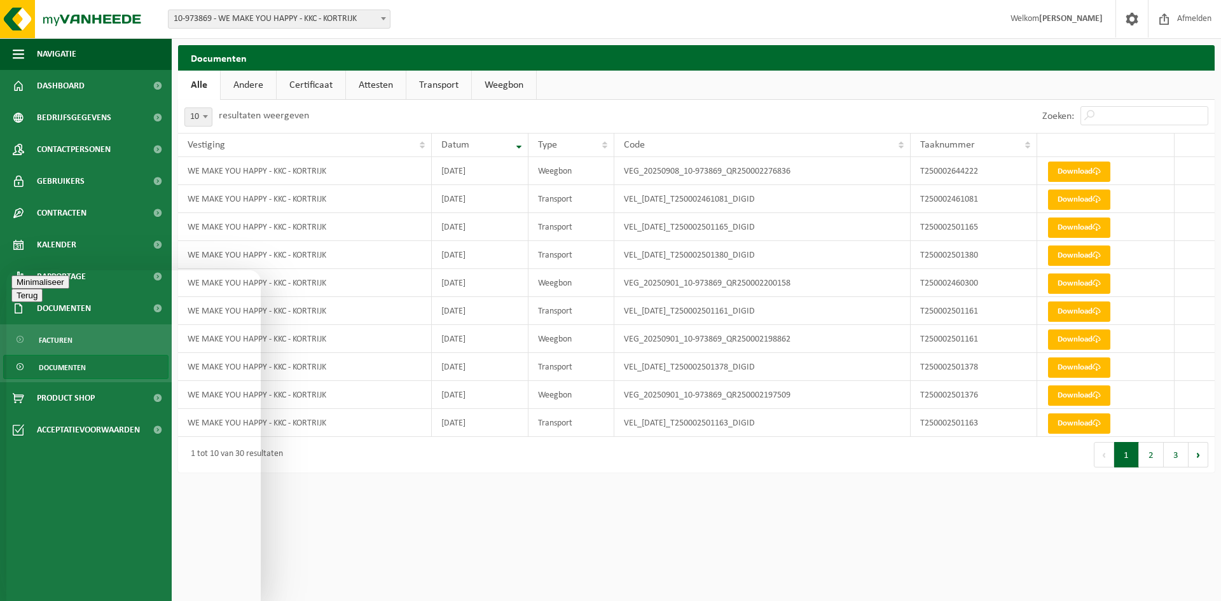
click at [43, 289] on button "Menu" at bounding box center [26, 295] width 31 height 13
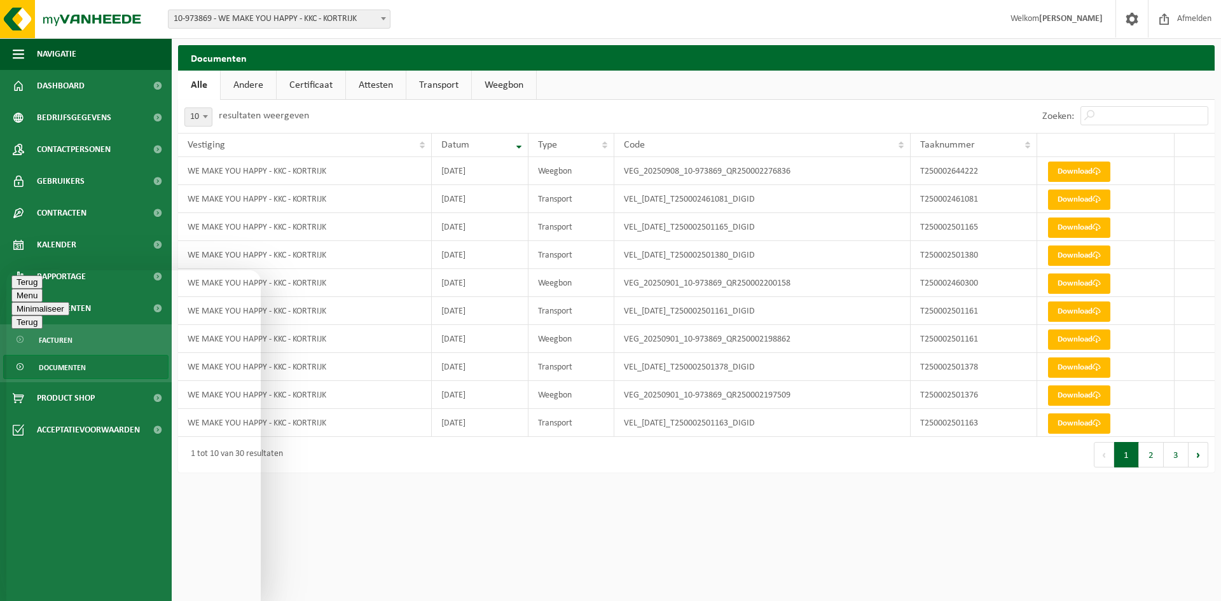
type textarea "Hallo, is het mogelijk dat ik in mijn myvanheede account niet voor alle afvalst…"
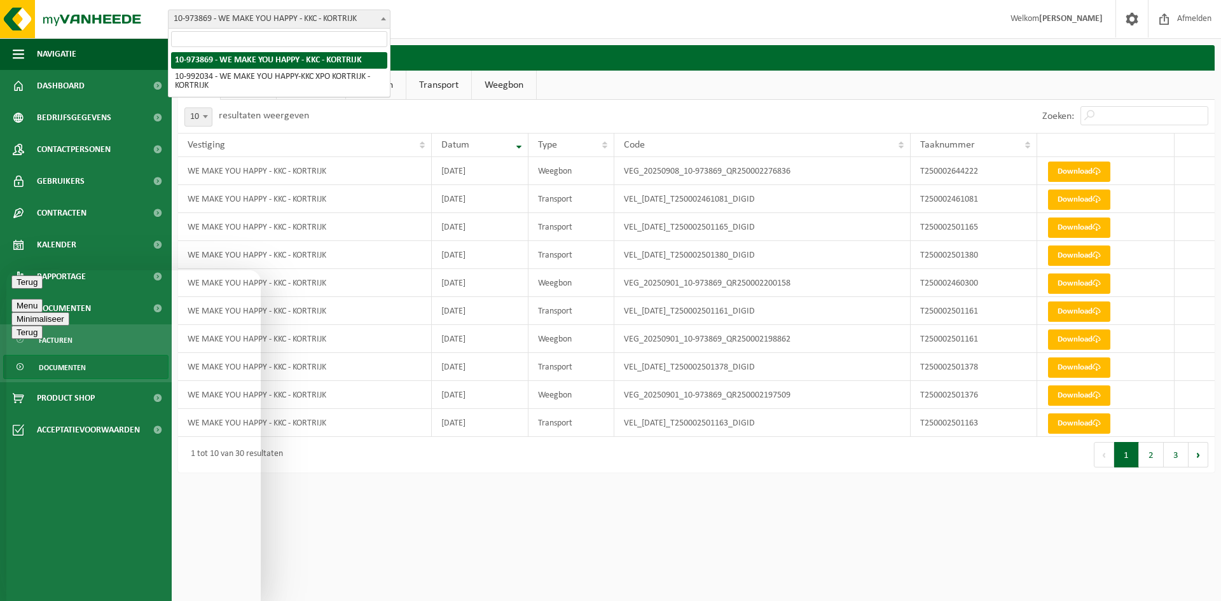
click at [374, 23] on span "10-973869 - WE MAKE YOU HAPPY - KKC - KORTRIJK" at bounding box center [279, 19] width 221 height 18
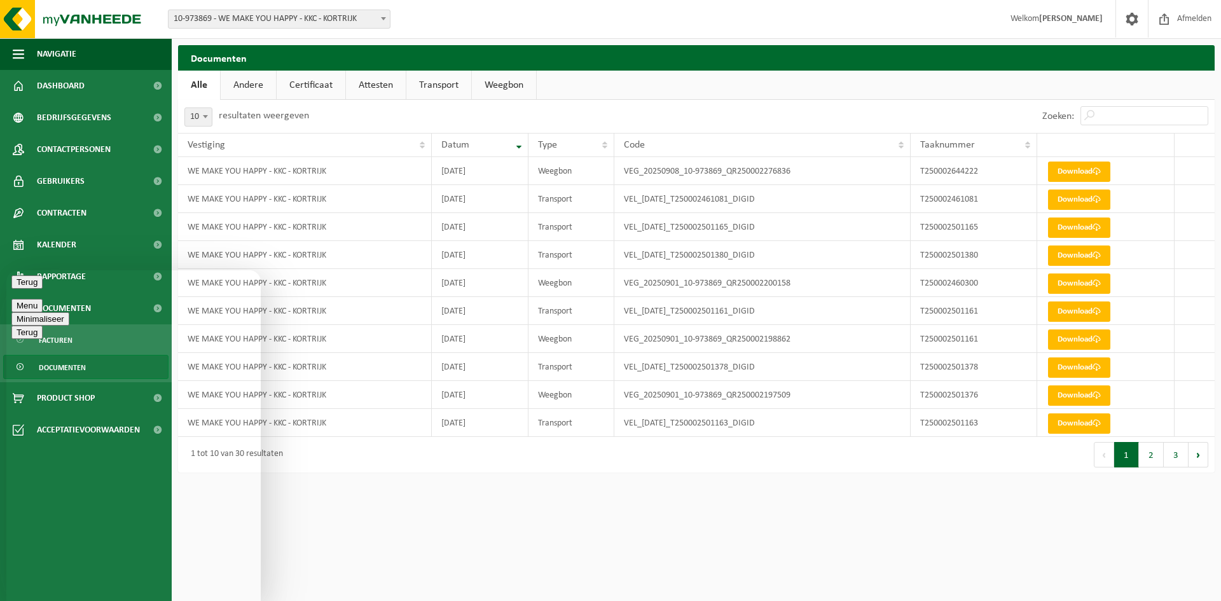
click at [426, 31] on div "Vestiging: 10-973869 - WE MAKE YOU HAPPY - KKC - KORTRIJK 10-992034 - WE MAKE Y…" at bounding box center [610, 19] width 1221 height 39
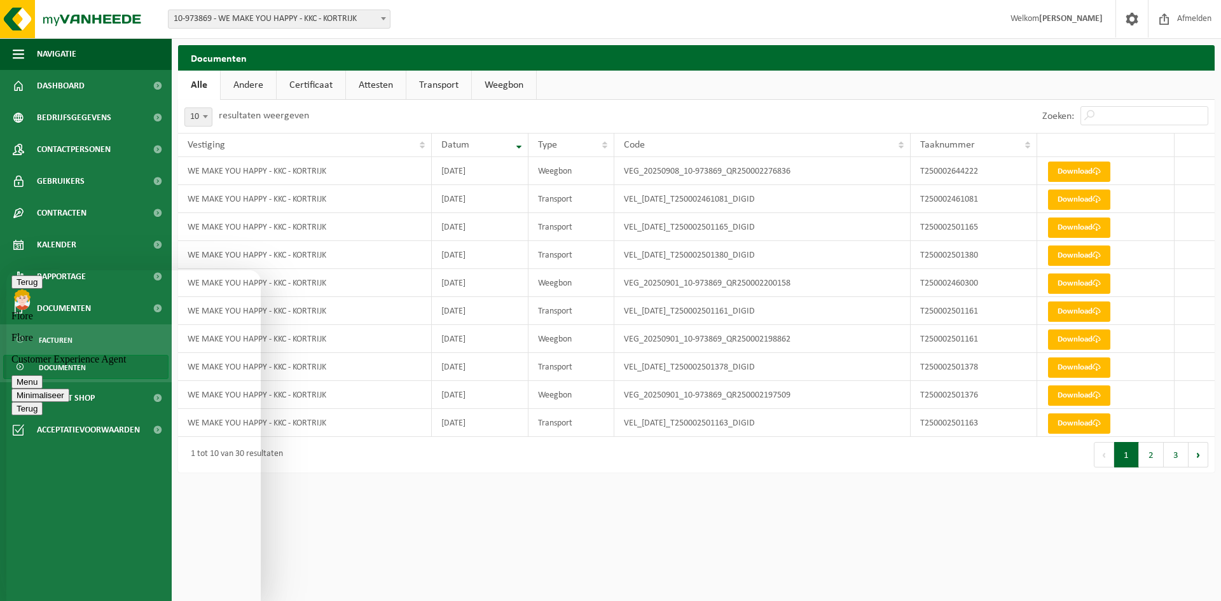
type textarea "Ik heb momenteel 6 weegbonnen, maar er zijn meer dan 6 stromen opgehaald. Ik he…"
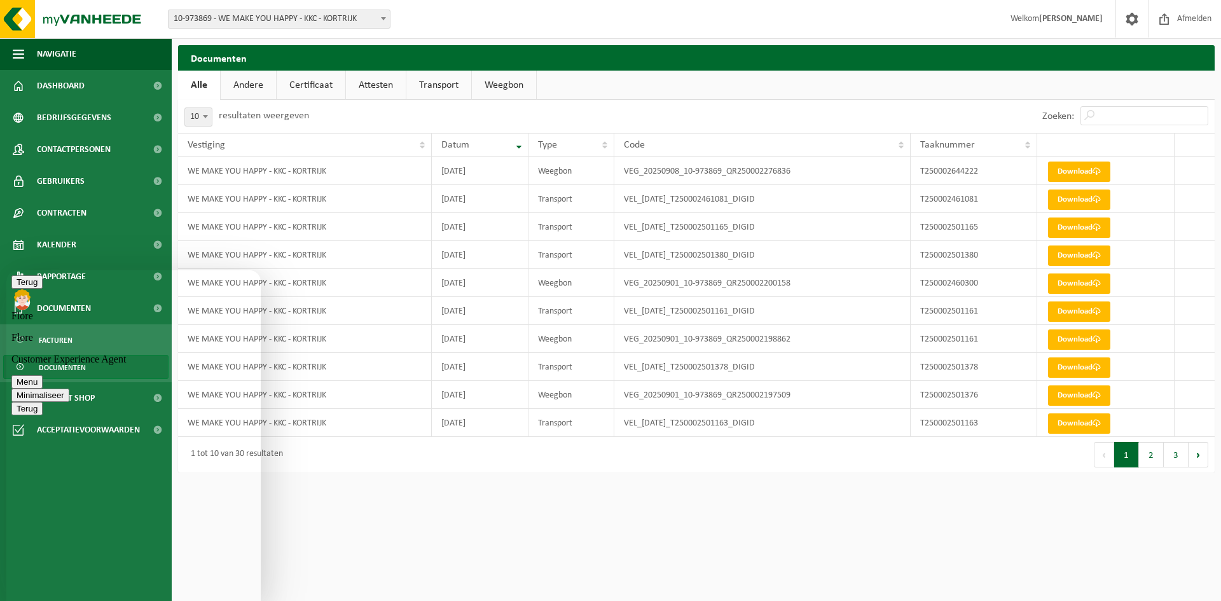
scroll to position [83, 0]
click at [349, 504] on html "Vestiging: 10-973869 - WE MAKE YOU HAPPY - KKC - KORTRIJK 10-992034 - WE MAKE Y…" at bounding box center [610, 300] width 1221 height 601
click at [344, 502] on html "Vestiging: 10-973869 - WE MAKE YOU HAPPY - KKC - KORTRIJK 10-992034 - WE MAKE Y…" at bounding box center [610, 300] width 1221 height 601
click at [368, 543] on html "Vestiging: 10-973869 - WE MAKE YOU HAPPY - KKC - KORTRIJK 10-992034 - WE MAKE Y…" at bounding box center [610, 300] width 1221 height 601
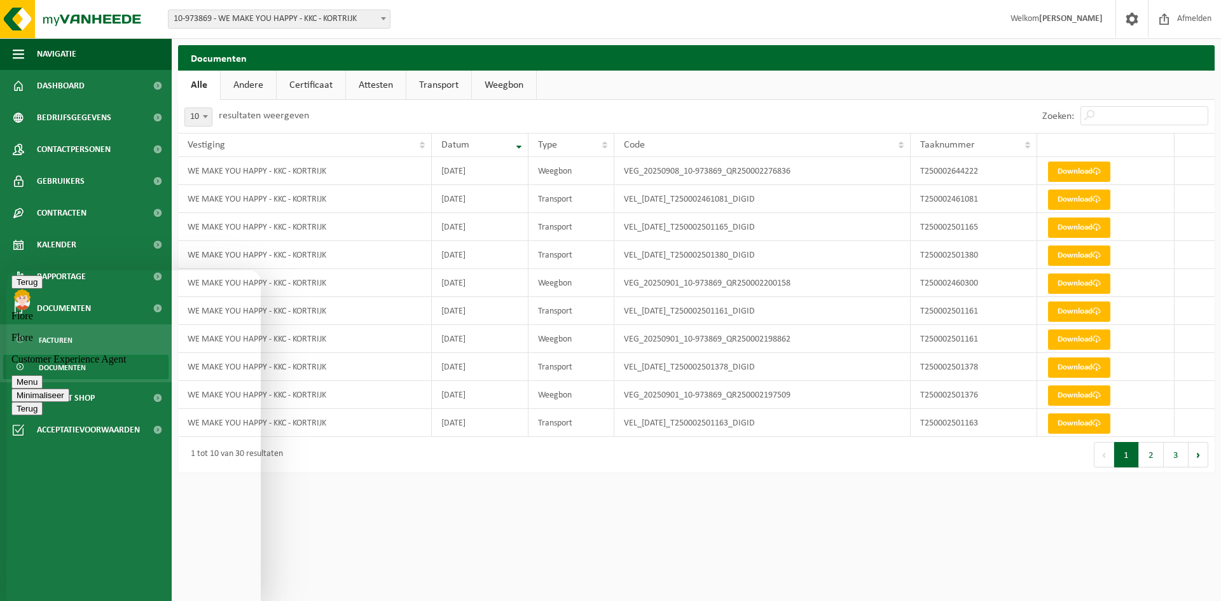
scroll to position [0, 0]
click at [168, 332] on p "Flore" at bounding box center [133, 337] width 244 height 11
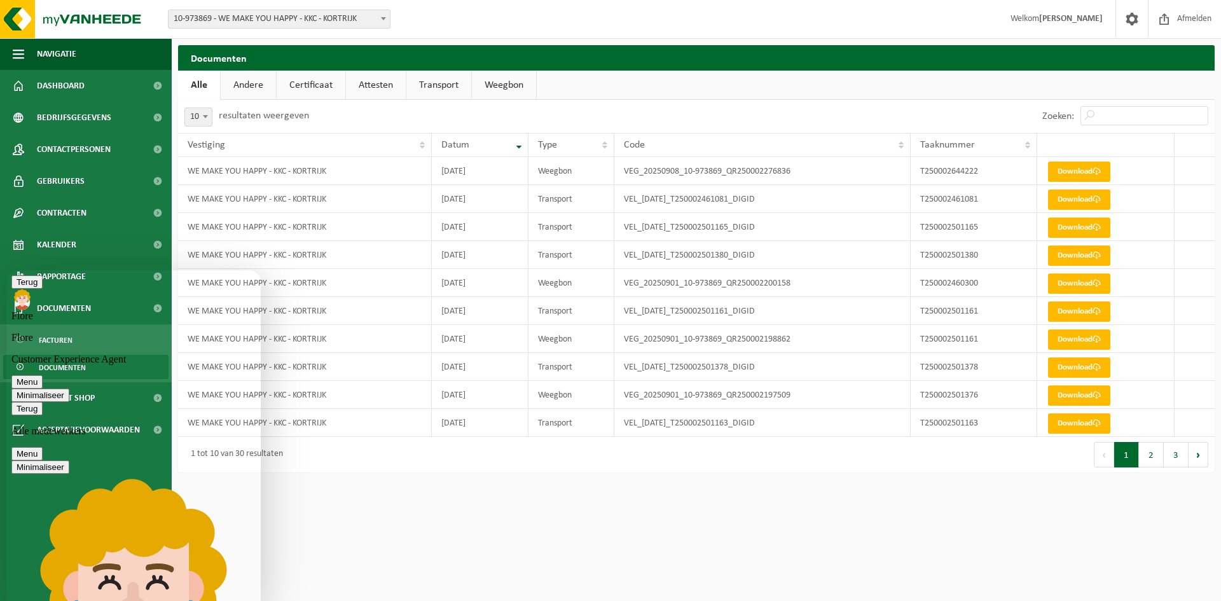
click at [146, 402] on div "Terug Alle medewerkers" at bounding box center [133, 419] width 244 height 35
click at [17, 404] on icon "button" at bounding box center [17, 409] width 0 height 10
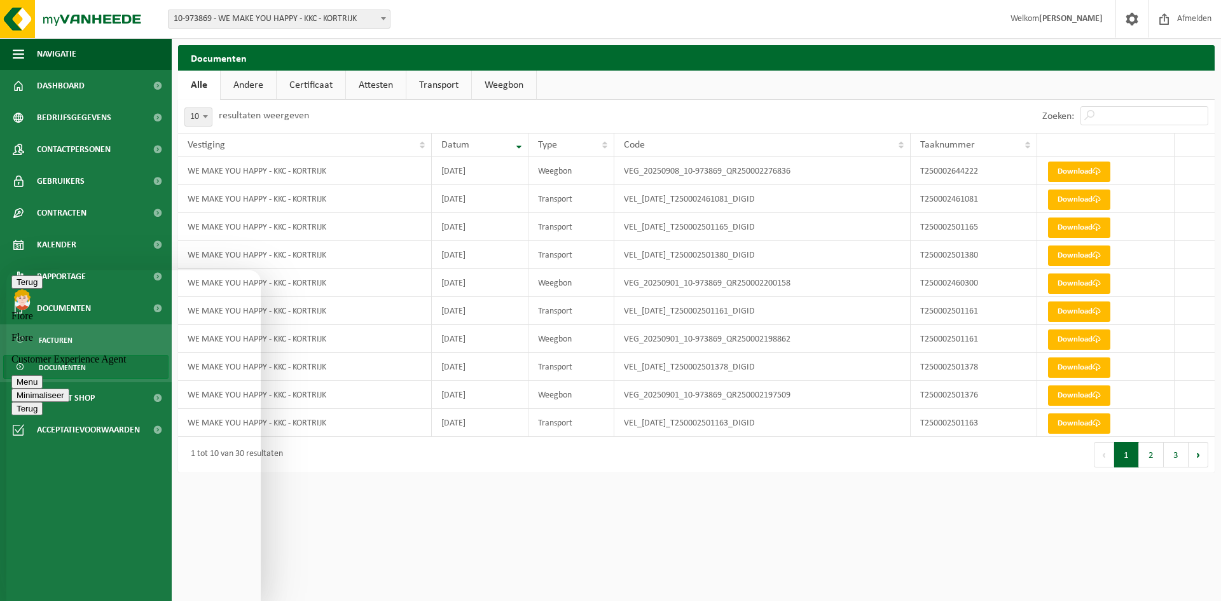
drag, startPoint x: 186, startPoint y: 286, endPoint x: 282, endPoint y: 357, distance: 119.2
click at [261, 357] on html "Terug Flore Flore Customer Experience Agent Menu Minimaliseer Terug Powered by …" at bounding box center [133, 435] width 254 height 331
type textarea "De opgehaalde gewichten zijn wel zichtbaar in de rapportage, maar bij documente…"
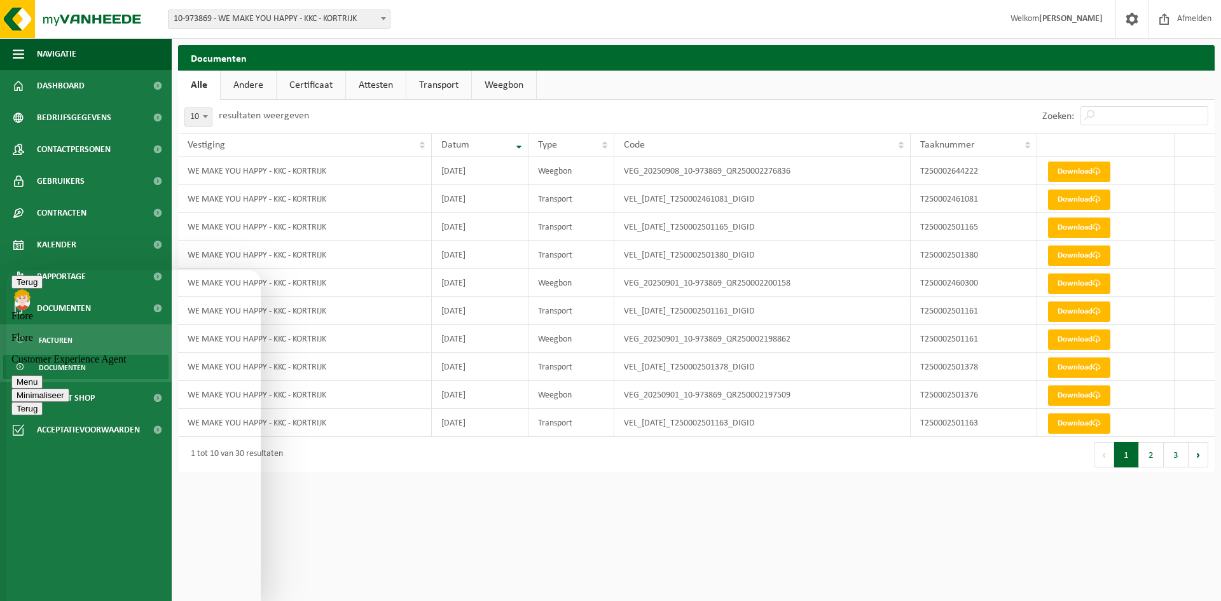
scroll to position [158, 0]
drag, startPoint x: 123, startPoint y: 488, endPoint x: 127, endPoint y: 510, distance: 22.0
click at [163, 332] on p "Flore" at bounding box center [133, 337] width 244 height 11
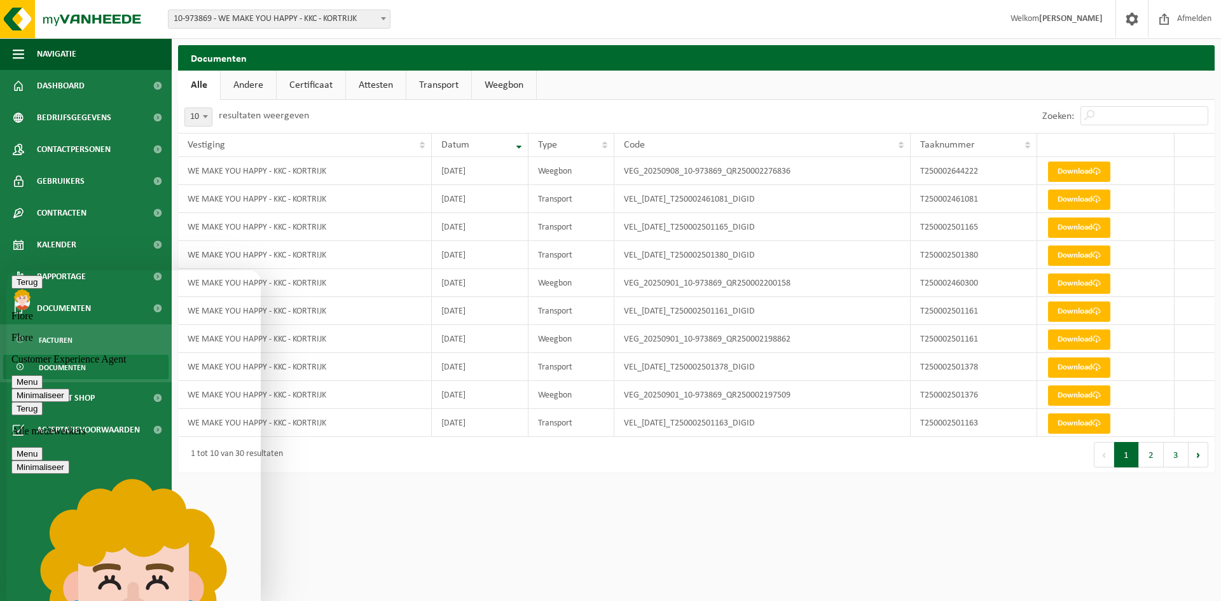
scroll to position [125, 0]
click at [162, 402] on div "Terug Alle medewerkers" at bounding box center [133, 419] width 244 height 35
click at [118, 426] on p "Alle medewerkers" at bounding box center [133, 431] width 244 height 11
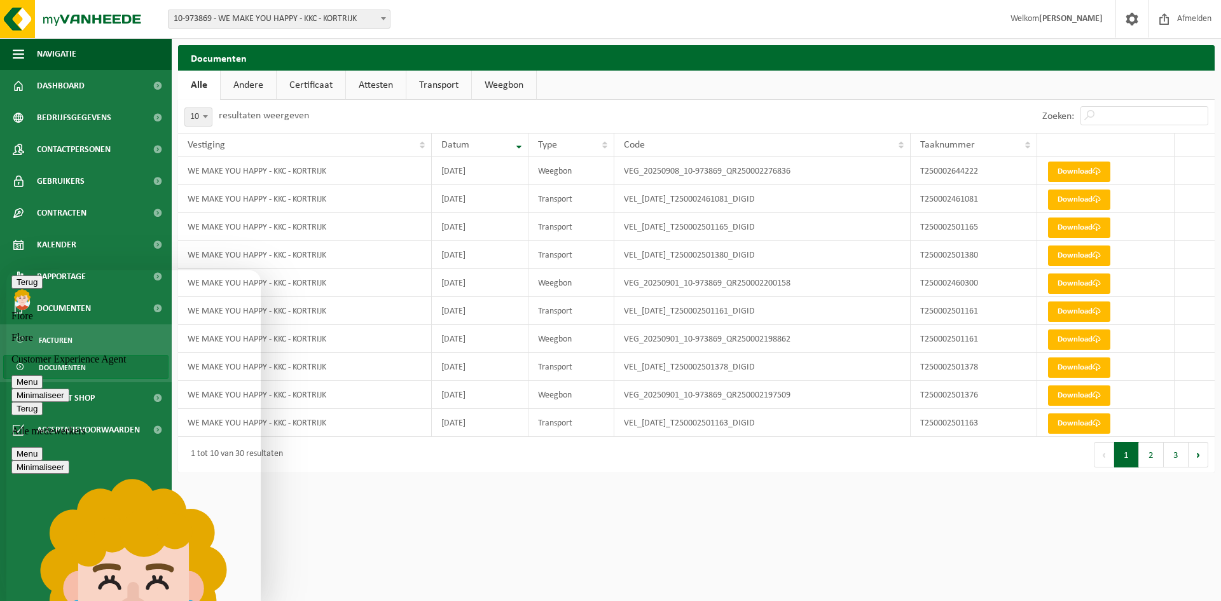
click at [17, 404] on icon "button" at bounding box center [17, 409] width 0 height 10
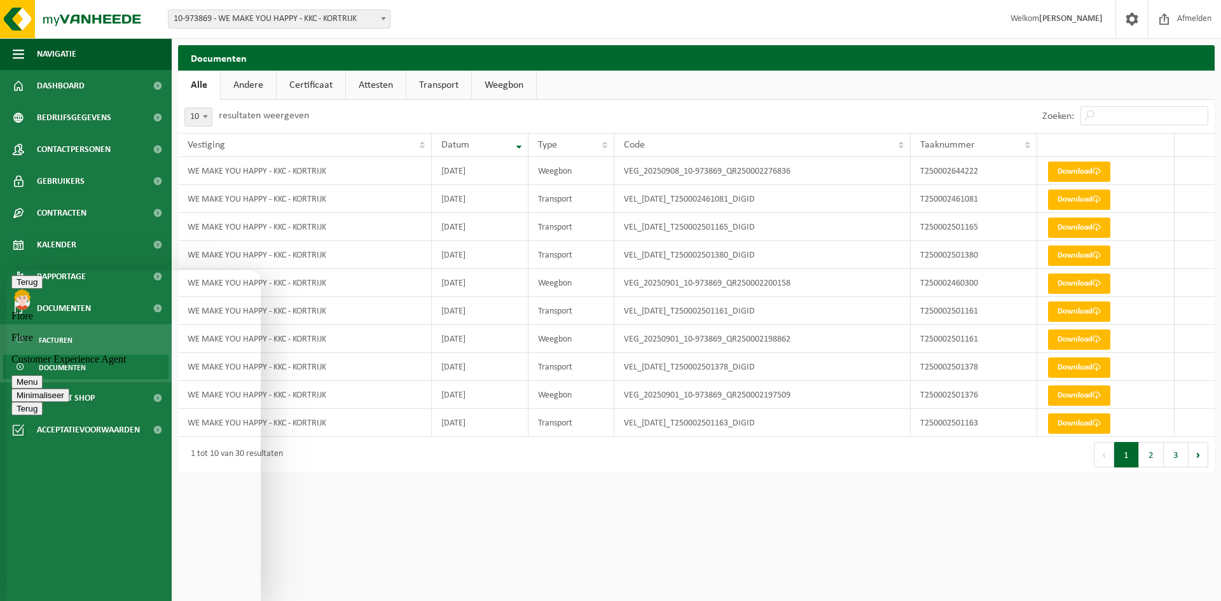
click at [337, 534] on html "Vestiging: 10-973869 - WE MAKE YOU HAPPY - KKC - KORTRIJK 10-992034 - WE MAKE Y…" at bounding box center [610, 300] width 1221 height 601
click at [324, 525] on html "Vestiging: 10-973869 - WE MAKE YOU HAPPY - KKC - KORTRIJK 10-992034 - WE MAKE Y…" at bounding box center [610, 300] width 1221 height 601
click at [326, 536] on html "Vestiging: 10-973869 - WE MAKE YOU HAPPY - KKC - KORTRIJK 10-992034 - WE MAKE Y…" at bounding box center [610, 300] width 1221 height 601
click at [402, 518] on html "Vestiging: 10-973869 - WE MAKE YOU HAPPY - KKC - KORTRIJK 10-992034 - WE MAKE Y…" at bounding box center [610, 300] width 1221 height 601
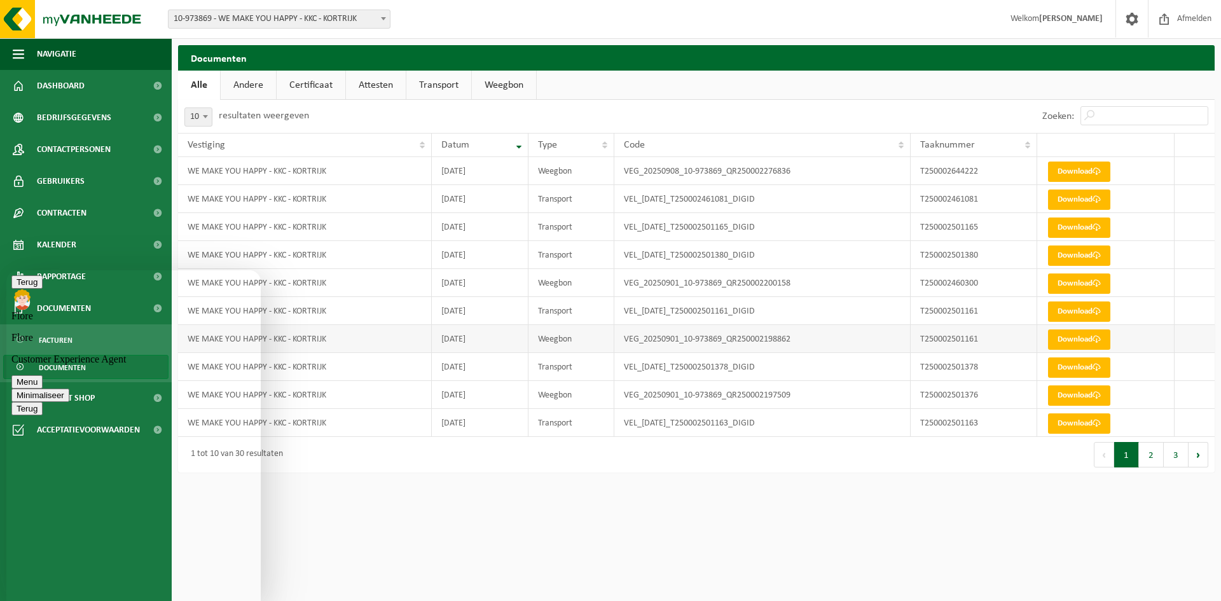
scroll to position [265, 0]
drag, startPoint x: 97, startPoint y: 462, endPoint x: 118, endPoint y: 475, distance: 25.1
drag, startPoint x: 139, startPoint y: 479, endPoint x: 97, endPoint y: 469, distance: 42.6
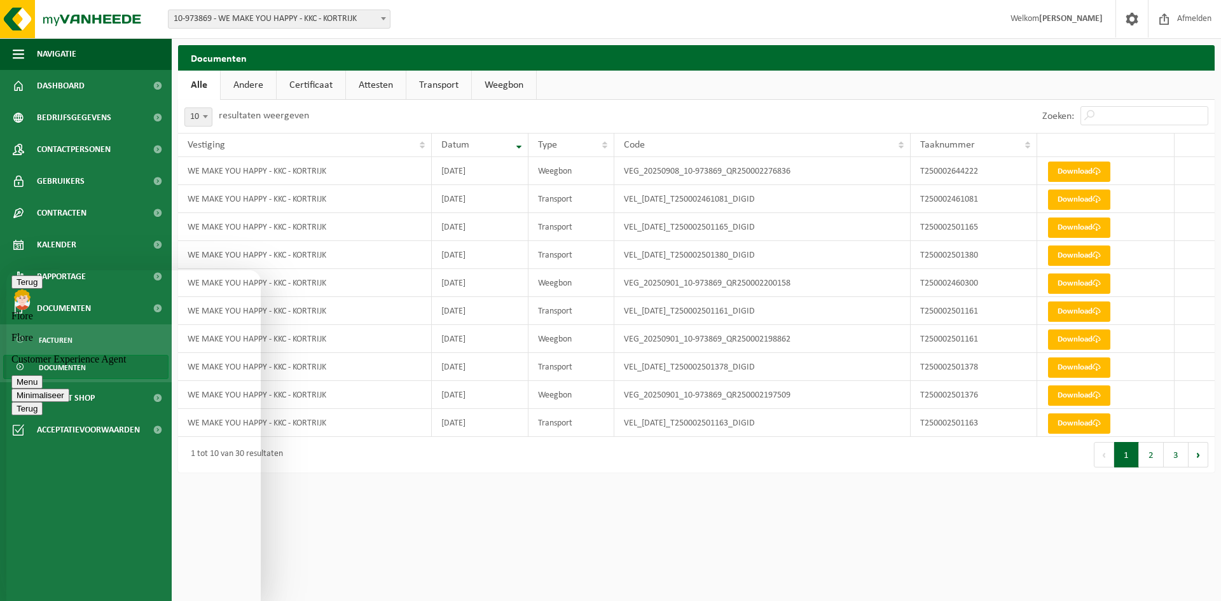
type textarea "Dank je wel! indien mogelijk ook graag doormailen naar wout@sura-impact.be"
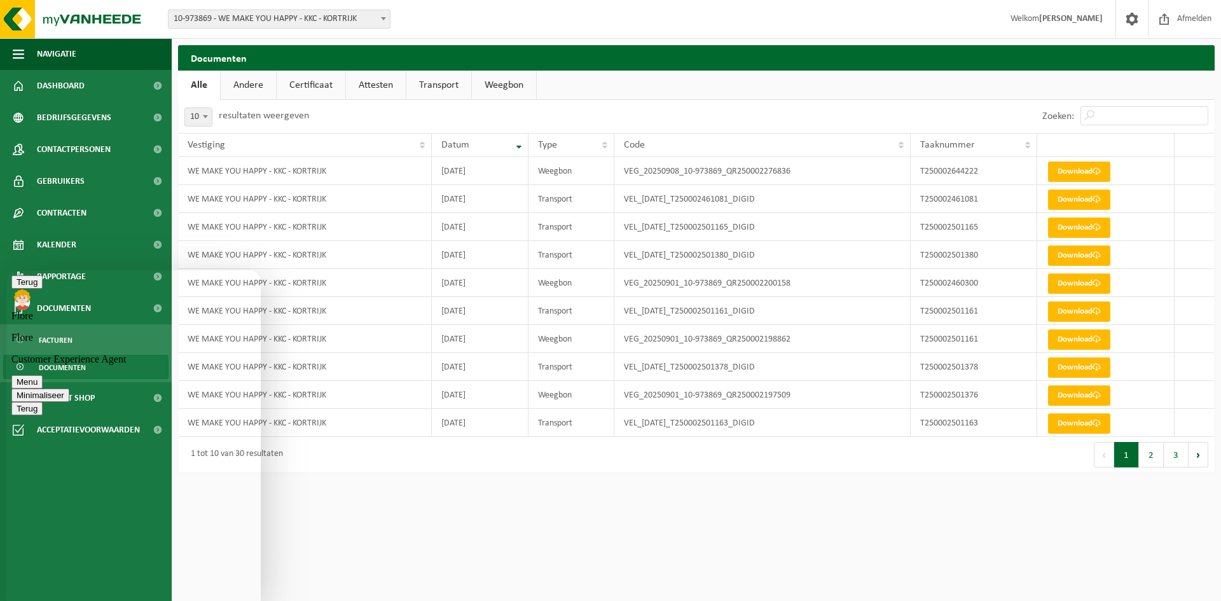
click at [395, 536] on html "Vestiging: 10-973869 - WE MAKE YOU HAPPY - KKC - KORTRIJK 10-992034 - WE MAKE Y…" at bounding box center [610, 300] width 1221 height 601
click at [353, 508] on html "Vestiging: 10-973869 - WE MAKE YOU HAPPY - KKC - KORTRIJK 10-992034 - WE MAKE Y…" at bounding box center [610, 300] width 1221 height 601
drag, startPoint x: 135, startPoint y: 355, endPoint x: 167, endPoint y: 441, distance: 91.6
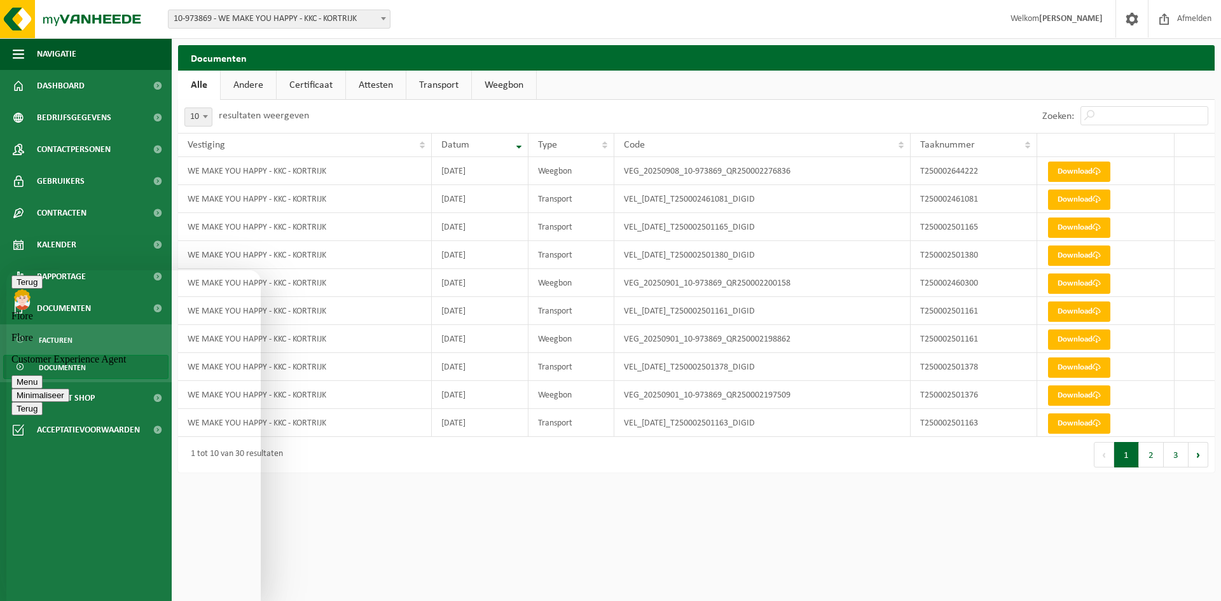
drag, startPoint x: 170, startPoint y: 401, endPoint x: 195, endPoint y: 440, distance: 46.9
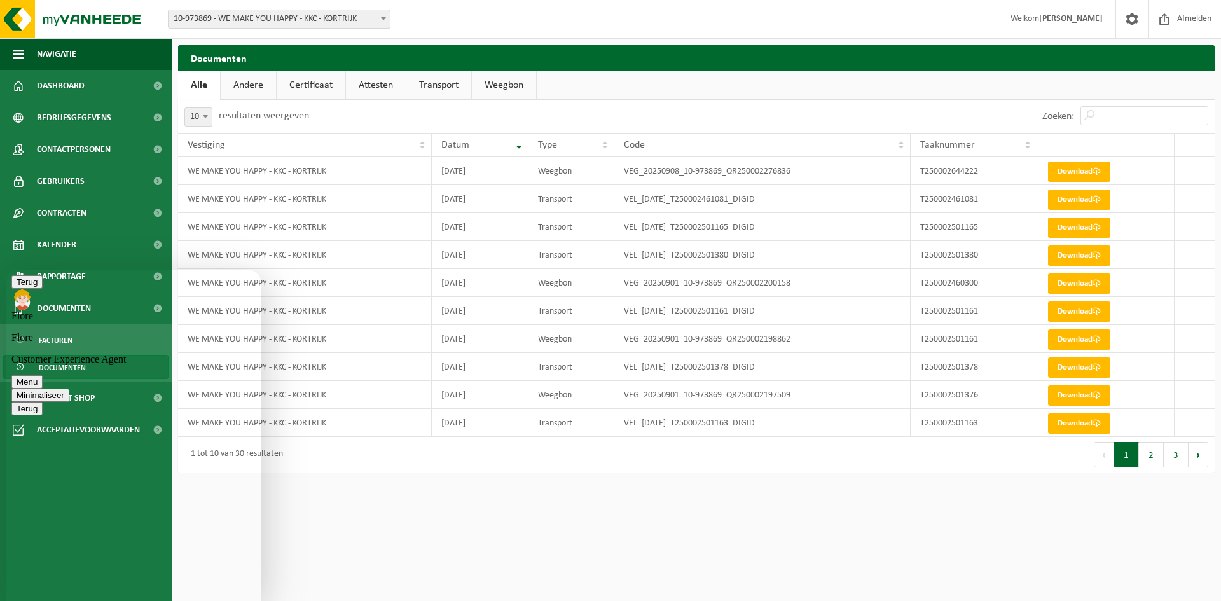
scroll to position [216, 0]
drag, startPoint x: 160, startPoint y: 368, endPoint x: 179, endPoint y: 380, distance: 22.1
click at [69, 389] on button "Minimaliseer" at bounding box center [40, 395] width 58 height 13
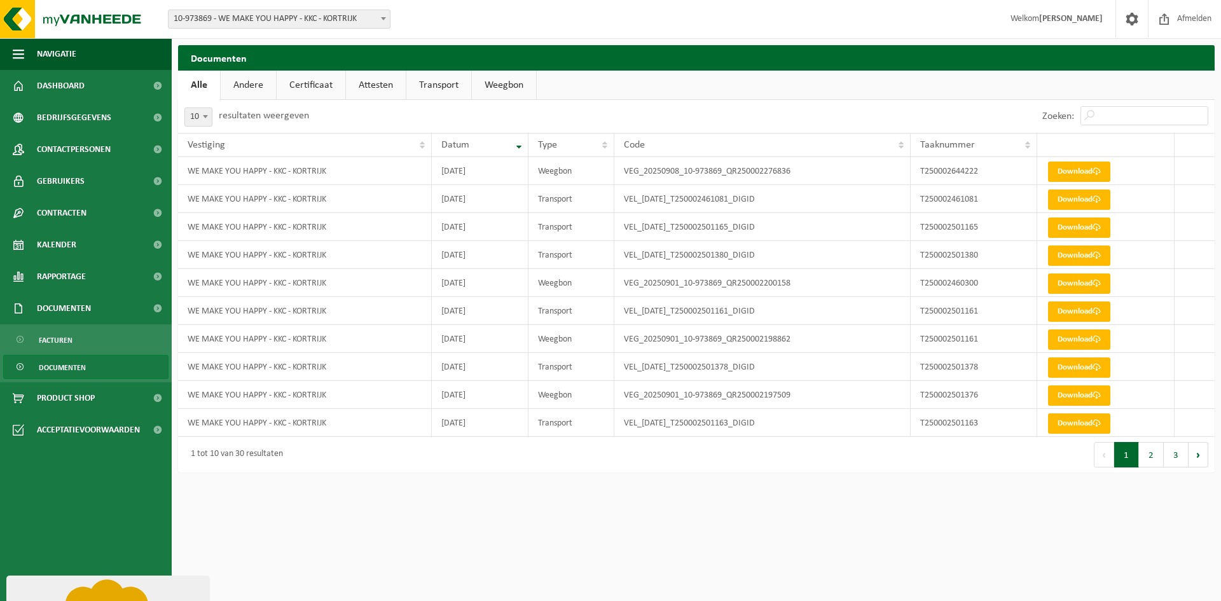
click at [295, 512] on html "Vestiging: 10-973869 - WE MAKE YOU HAPPY - KKC - KORTRIJK 10-992034 - WE MAKE Y…" at bounding box center [610, 300] width 1221 height 601
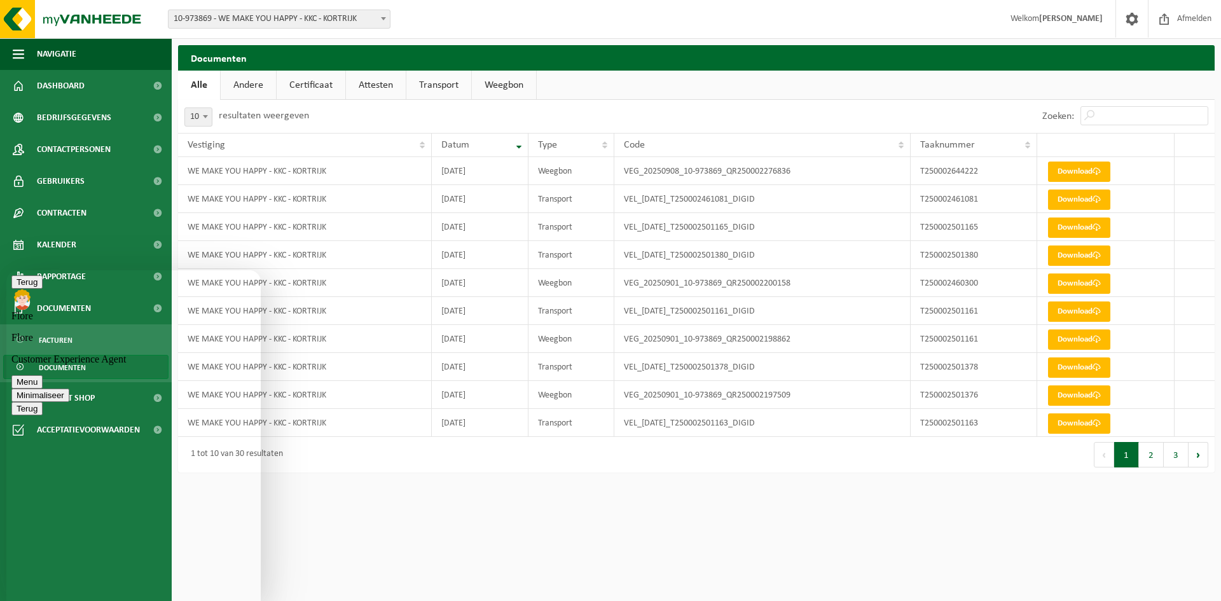
click at [69, 389] on button "Minimaliseer" at bounding box center [40, 395] width 58 height 13
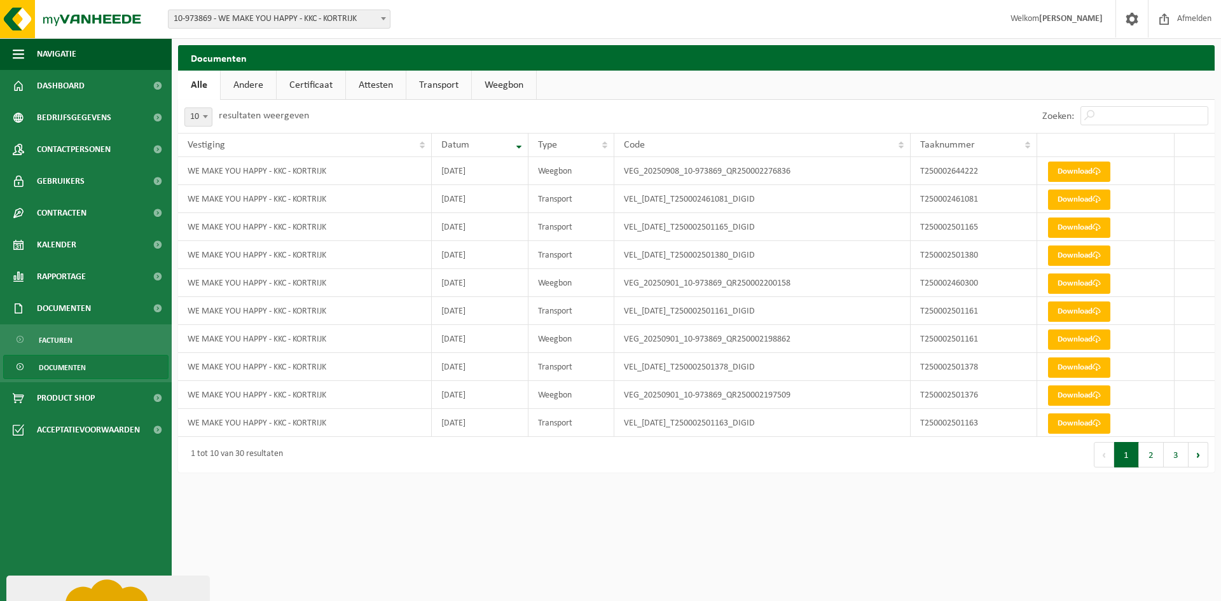
drag, startPoint x: 274, startPoint y: 565, endPoint x: 274, endPoint y: 549, distance: 15.9
click at [274, 566] on html "Vestiging: 10-973869 - WE MAKE YOU HAPPY - KKC - KORTRIJK 10-992034 - WE MAKE Y…" at bounding box center [610, 300] width 1221 height 601
click at [586, 506] on html "Vestiging: 10-973869 - WE MAKE YOU HAPPY - KKC - KORTRIJK 10-992034 - WE MAKE Y…" at bounding box center [610, 300] width 1221 height 601
click at [835, 470] on div "Eerste Vorige 1 2 3 Volgende Laatste" at bounding box center [956, 455] width 518 height 36
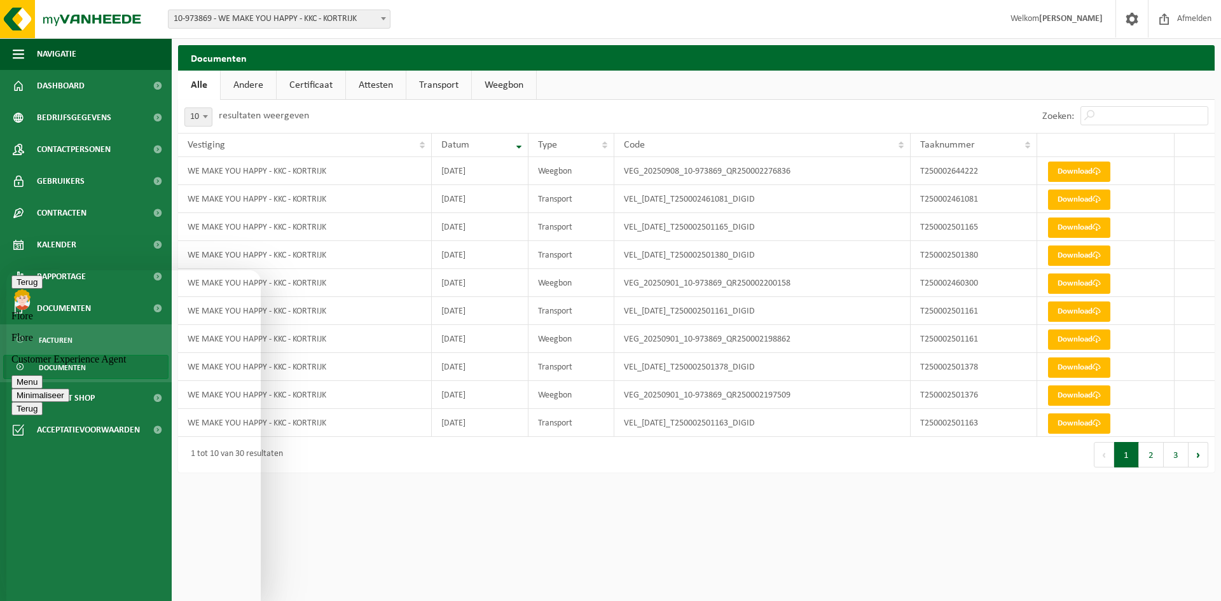
scroll to position [344, 0]
click at [387, 540] on html "Vestiging: 10-973869 - WE MAKE YOU HAPPY - KKC - KORTRIJK 10-992034 - WE MAKE Y…" at bounding box center [610, 300] width 1221 height 601
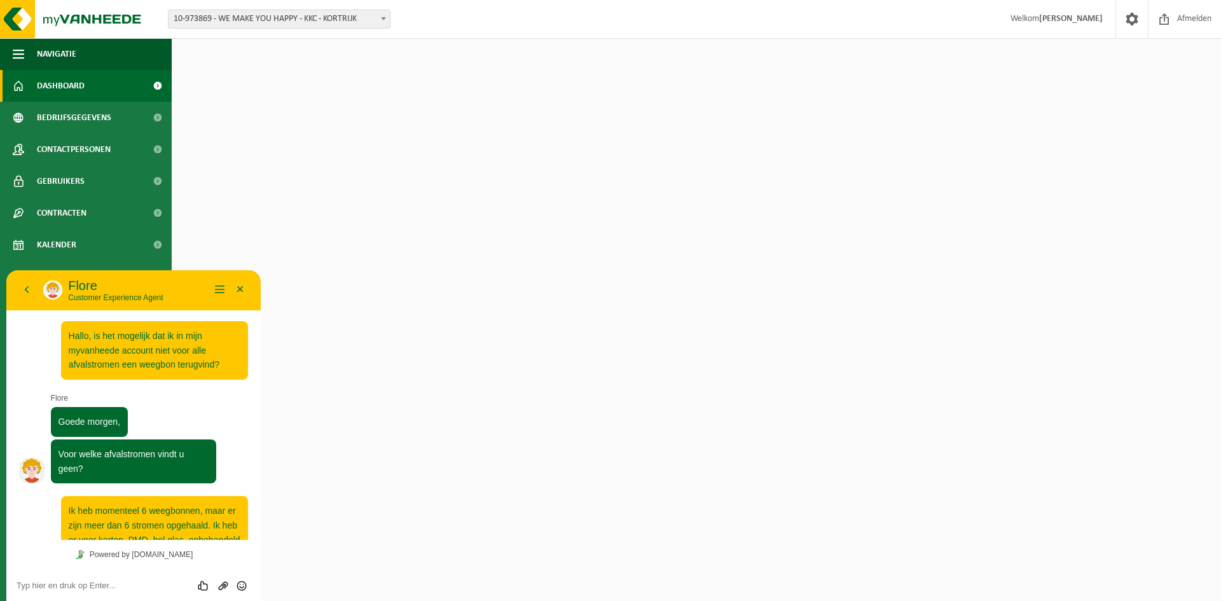
scroll to position [83, 0]
